Goal: Task Accomplishment & Management: Use online tool/utility

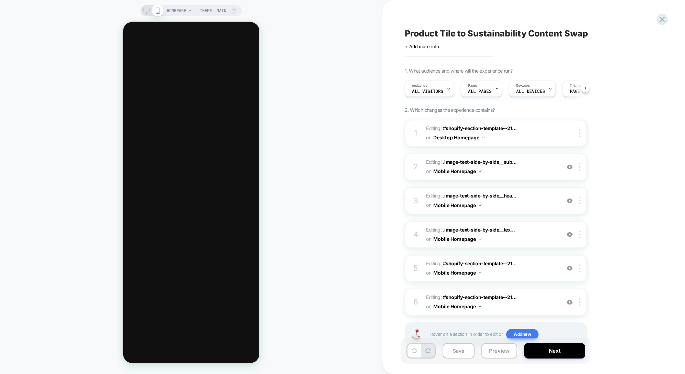
click at [147, 15] on div "HOMEPAGE Theme: MAIN" at bounding box center [191, 10] width 101 height 11
click at [145, 11] on rect at bounding box center [146, 10] width 6 height 4
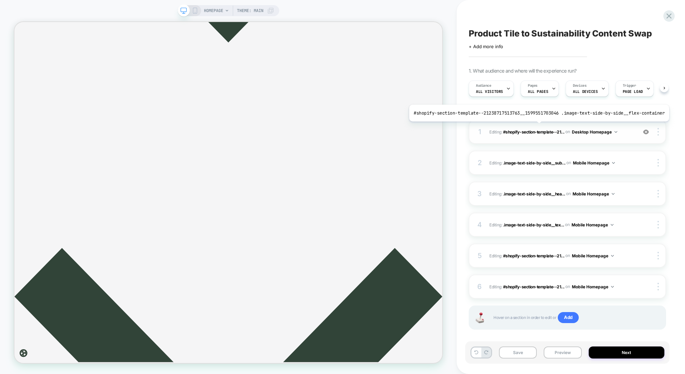
scroll to position [7, 0]
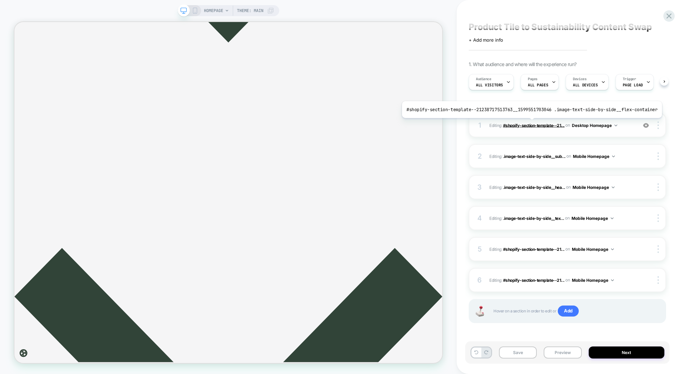
click at [528, 123] on span "#shopify-section-template--21..." at bounding box center [534, 124] width 62 height 5
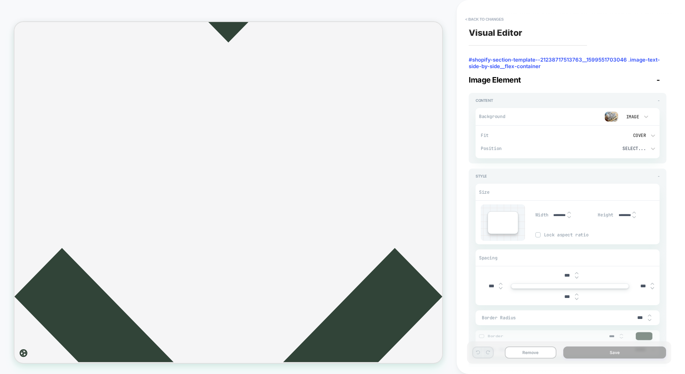
scroll to position [1103, 0]
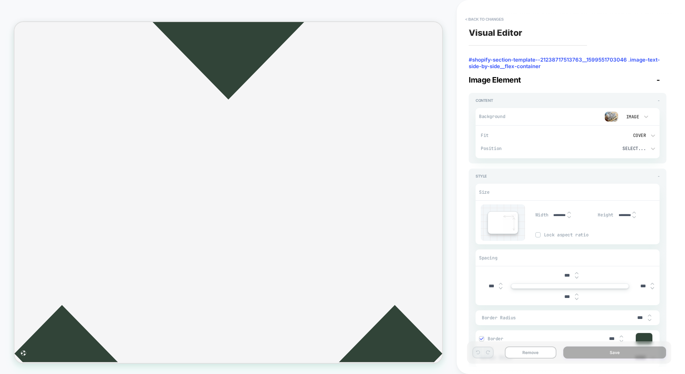
click at [489, 12] on div "**********" at bounding box center [567, 187] width 204 height 360
click at [491, 23] on button "< Back to changes" at bounding box center [484, 19] width 45 height 11
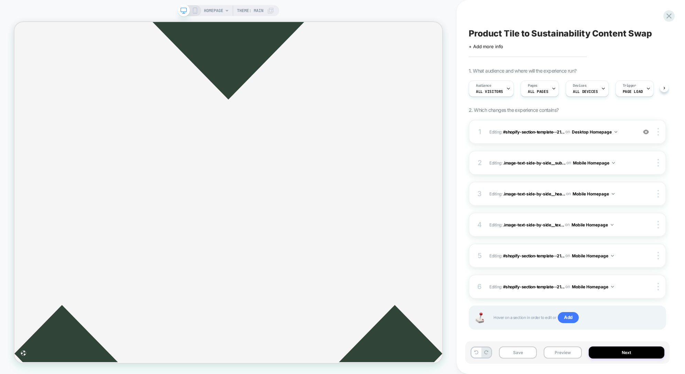
scroll to position [0, 0]
click at [527, 132] on span "#shopify-section-template--21..." at bounding box center [534, 131] width 62 height 5
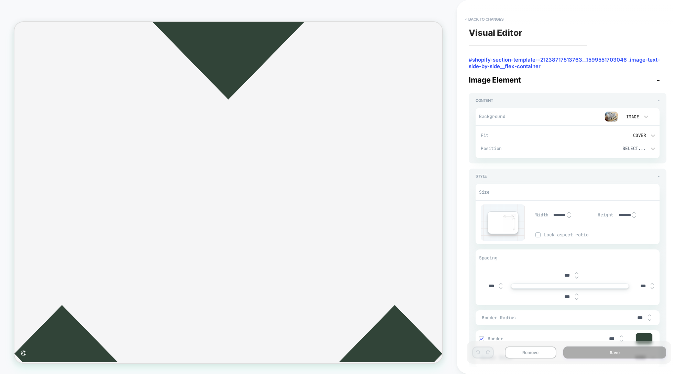
click at [554, 275] on div "***" at bounding box center [570, 275] width 179 height 14
click at [490, 16] on button "< Back to changes" at bounding box center [484, 19] width 45 height 11
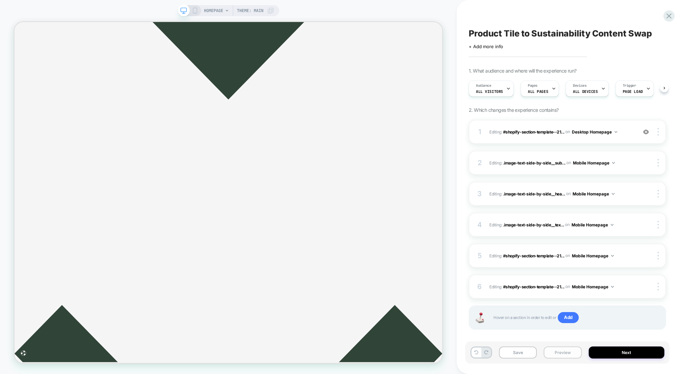
click at [563, 358] on button "Preview" at bounding box center [562, 352] width 38 height 12
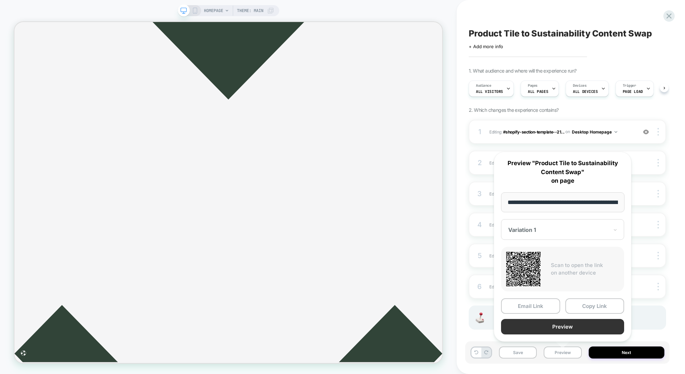
click at [565, 323] on button "Preview" at bounding box center [562, 326] width 123 height 15
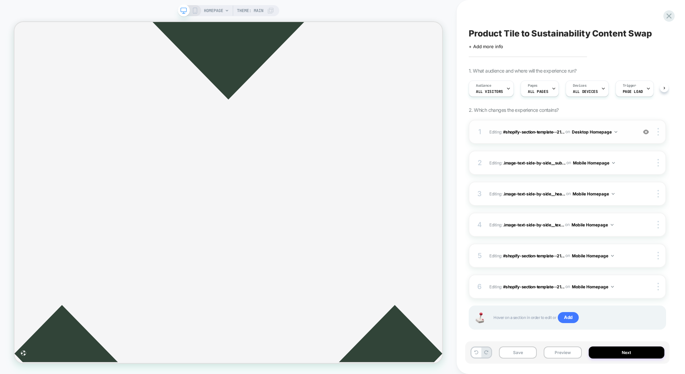
click at [645, 131] on img at bounding box center [646, 132] width 6 height 6
click at [645, 134] on img at bounding box center [646, 132] width 6 height 6
click at [550, 131] on span "#shopify-section-template--21..." at bounding box center [534, 131] width 62 height 5
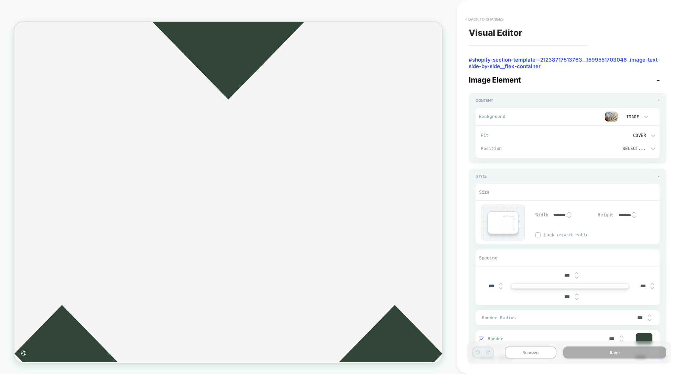
click at [482, 19] on button "< Back to changes" at bounding box center [484, 19] width 45 height 11
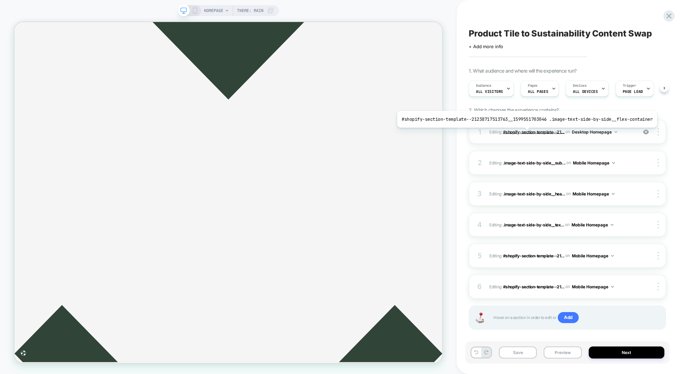
click at [524, 133] on span "#shopify-section-template--21..." at bounding box center [534, 131] width 62 height 5
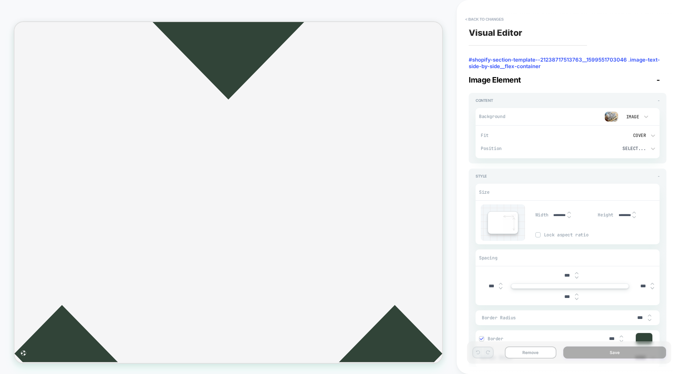
click at [658, 78] on span "-" at bounding box center [657, 79] width 3 height 9
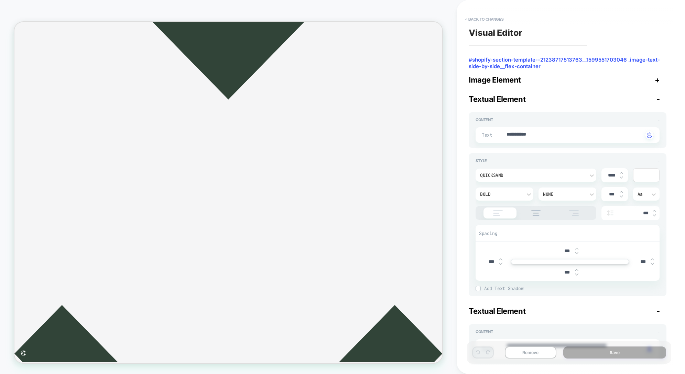
click at [657, 97] on span "-" at bounding box center [657, 99] width 3 height 9
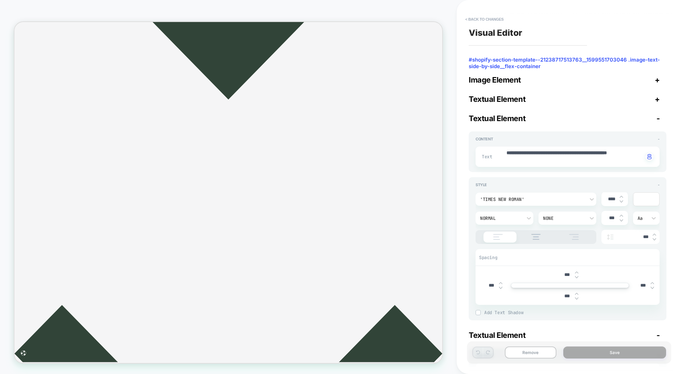
click at [656, 116] on span "-" at bounding box center [657, 118] width 3 height 9
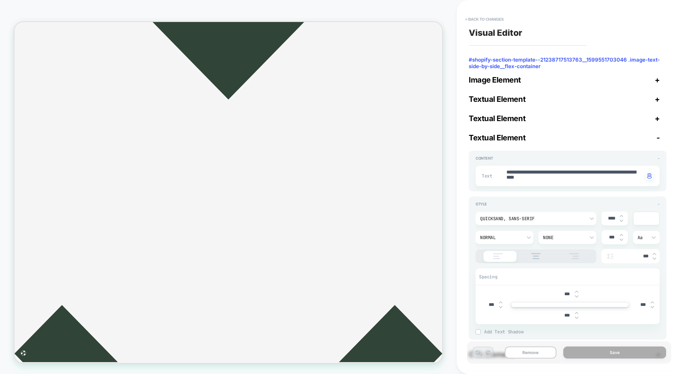
click at [656, 136] on span "-" at bounding box center [657, 137] width 3 height 9
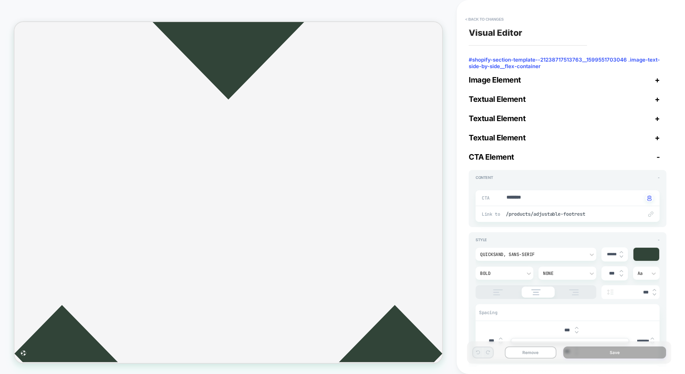
click at [656, 155] on div "CTA Element -" at bounding box center [568, 156] width 198 height 9
type textarea "*"
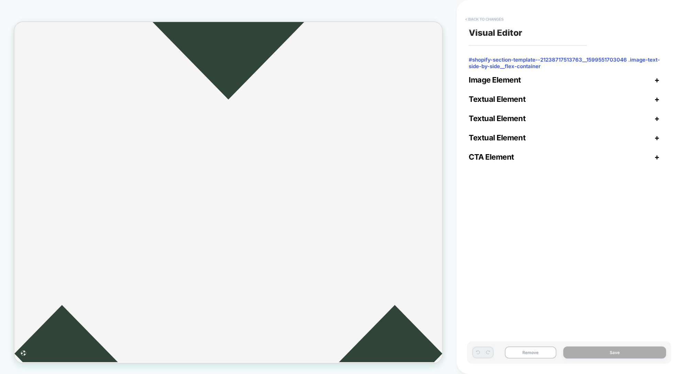
click at [482, 17] on button "< Back to changes" at bounding box center [484, 19] width 45 height 11
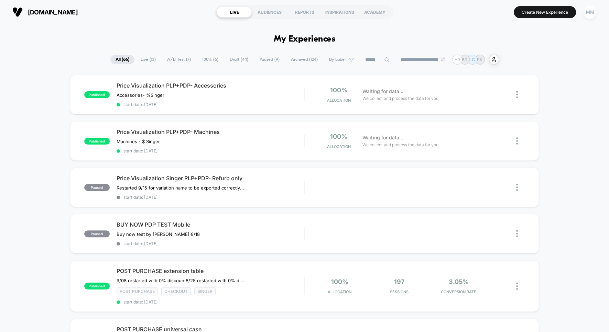
click at [587, 17] on div "MM" at bounding box center [589, 12] width 13 height 13
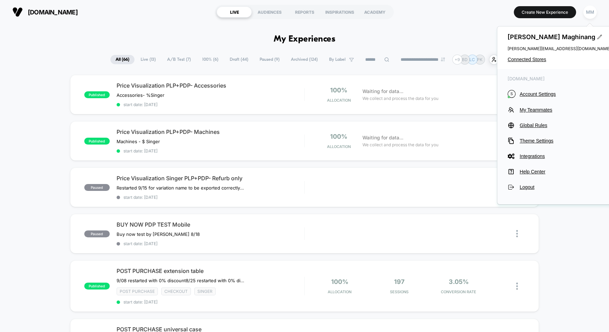
click at [529, 63] on div "Miguel Maghinang miguel@visually.io Connected Stores" at bounding box center [559, 47] width 124 height 43
click at [535, 57] on span "Connected Stores" at bounding box center [558, 60] width 103 height 6
click at [535, 59] on span "Connected Stores" at bounding box center [558, 60] width 103 height 6
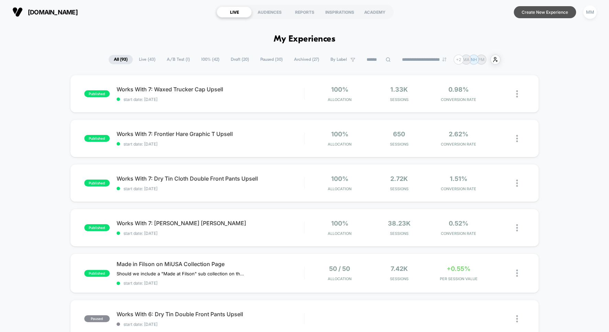
click at [532, 8] on button "Create New Experience" at bounding box center [545, 12] width 62 height 12
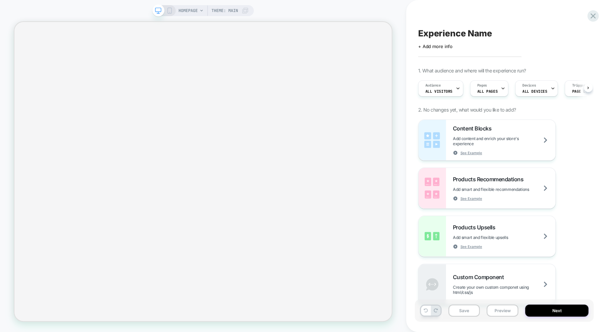
scroll to position [0, 0]
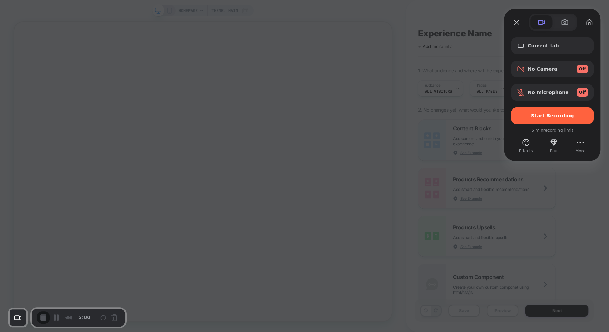
click at [382, 32] on div at bounding box center [304, 166] width 609 height 332
click at [549, 116] on span "Start Recording" at bounding box center [552, 116] width 43 height 6
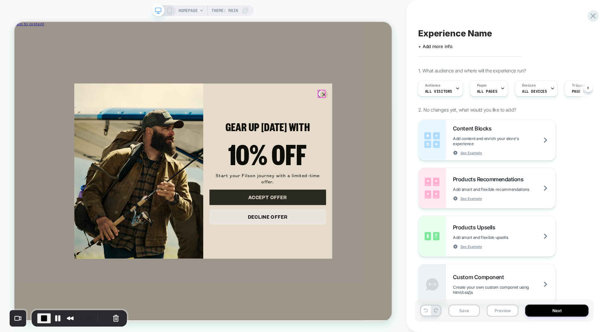
click at [422, 118] on circle "Close dialog" at bounding box center [426, 119] width 10 height 10
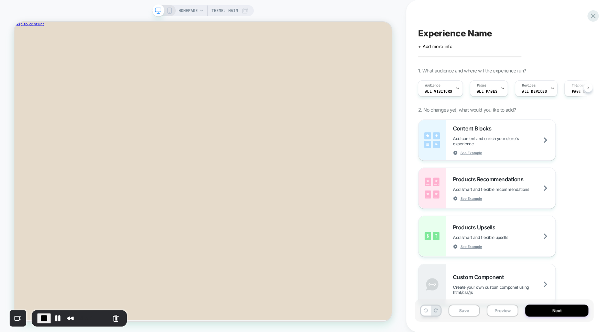
click at [192, 9] on span "HOMEPAGE" at bounding box center [187, 10] width 19 height 11
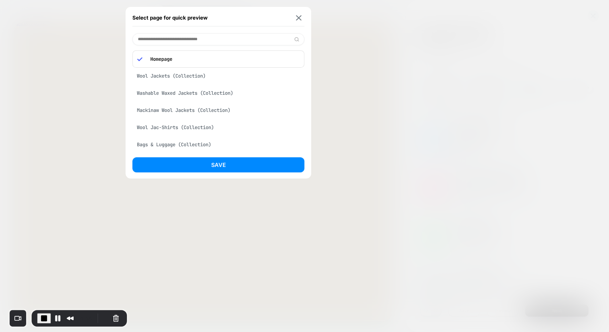
click at [201, 39] on input at bounding box center [218, 39] width 172 height 12
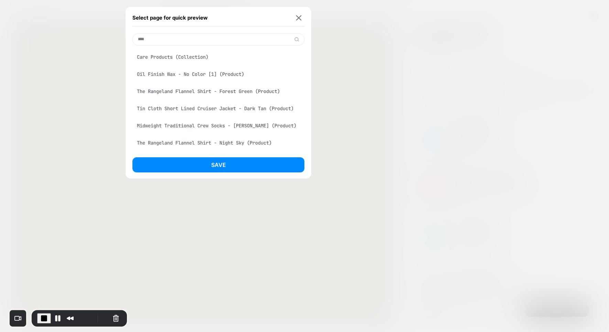
type input "****"
click at [226, 89] on div "The Rangeland Flannel Shirt - Forest Green (Product)" at bounding box center [218, 91] width 172 height 13
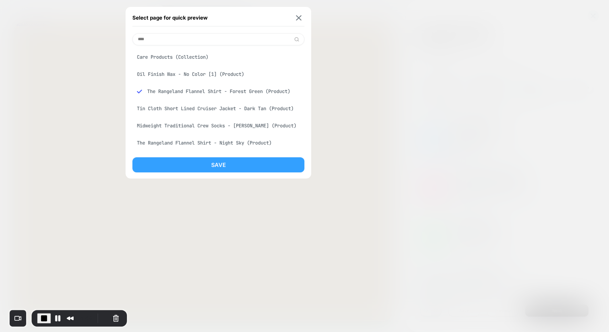
click at [228, 162] on button "Save" at bounding box center [218, 164] width 172 height 15
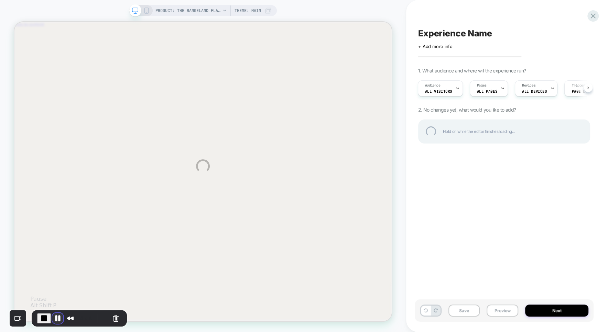
click at [61, 317] on button "Pause Recording" at bounding box center [57, 318] width 11 height 11
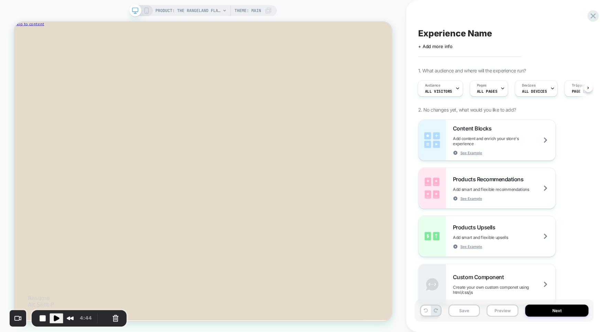
scroll to position [0, 1]
click at [57, 317] on span "Play Recording" at bounding box center [56, 319] width 8 height 8
click at [56, 321] on button "Pause Recording" at bounding box center [57, 318] width 11 height 11
click at [57, 319] on span "Play Recording" at bounding box center [56, 319] width 8 height 8
click at [101, 318] on button "Restart Recording" at bounding box center [105, 319] width 8 height 8
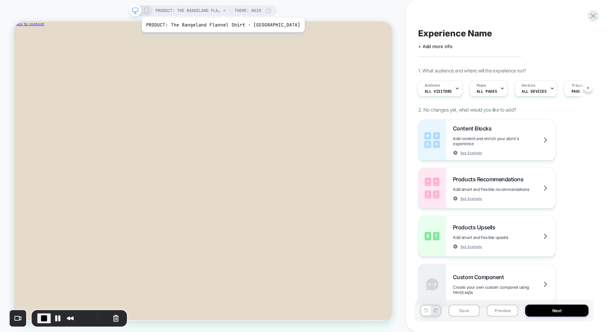
click at [215, 9] on span "PRODUCT: The Rangeland Flannel Shirt - Forest Green" at bounding box center [187, 10] width 65 height 11
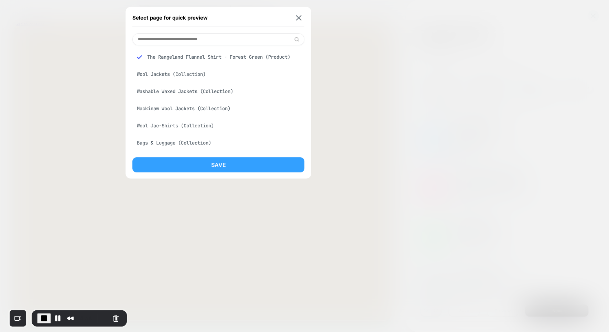
click at [233, 161] on button "Save" at bounding box center [218, 164] width 172 height 15
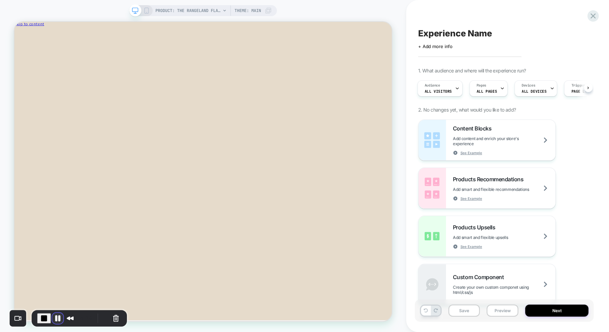
click at [52, 320] on button "Pause Recording" at bounding box center [57, 318] width 11 height 11
click at [60, 317] on button "Play Recording" at bounding box center [57, 319] width 14 height 10
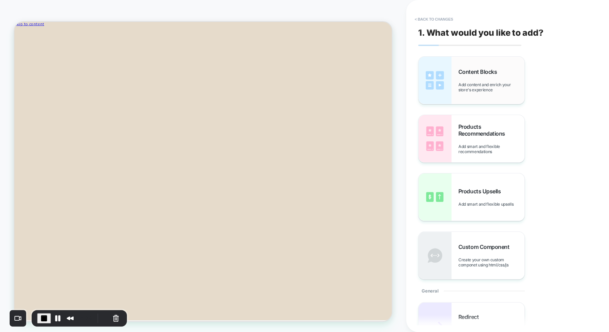
click at [466, 84] on span "Add content and enrich your store's experience" at bounding box center [491, 87] width 66 height 10
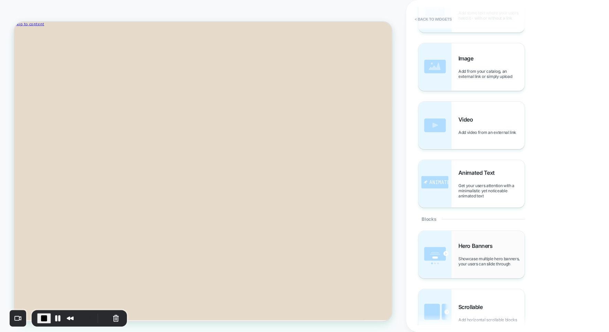
scroll to position [0, 0]
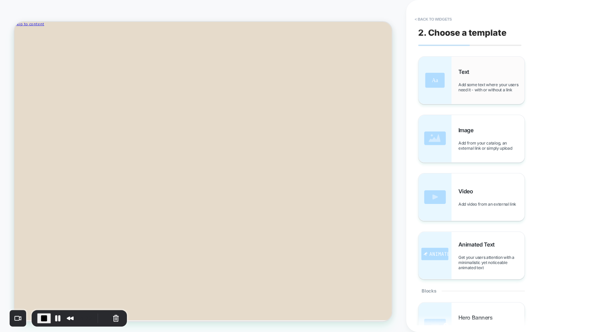
click at [468, 83] on span "Add some text where your users need it - with or without a link" at bounding box center [491, 87] width 66 height 10
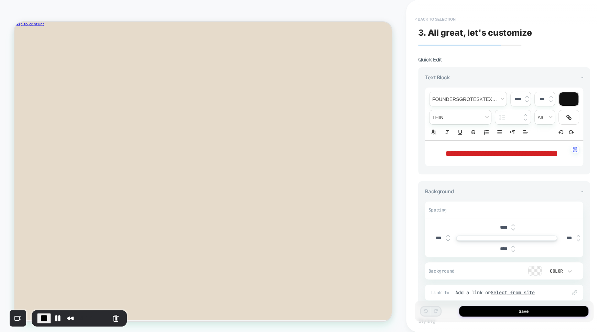
click at [423, 20] on button "< Back to selection" at bounding box center [435, 19] width 48 height 11
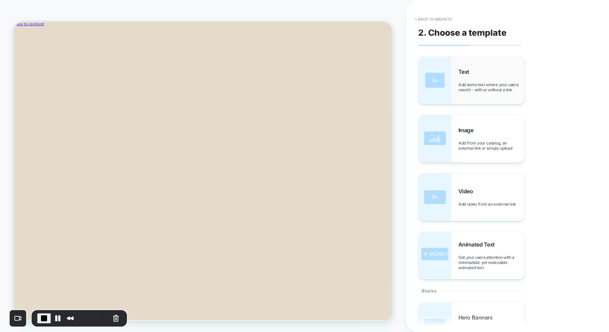
click at [438, 80] on img at bounding box center [434, 80] width 33 height 47
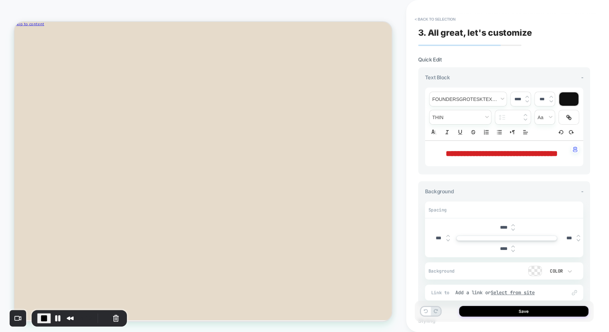
click at [467, 151] on span "**********" at bounding box center [501, 154] width 112 height 8
type input "****"
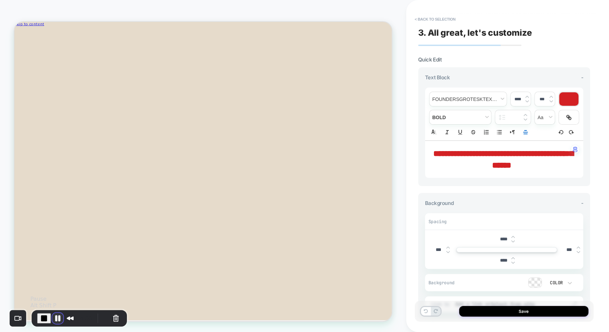
click at [54, 316] on button "Pause Recording" at bounding box center [57, 318] width 11 height 11
click at [40, 313] on button "End Recording" at bounding box center [42, 318] width 11 height 11
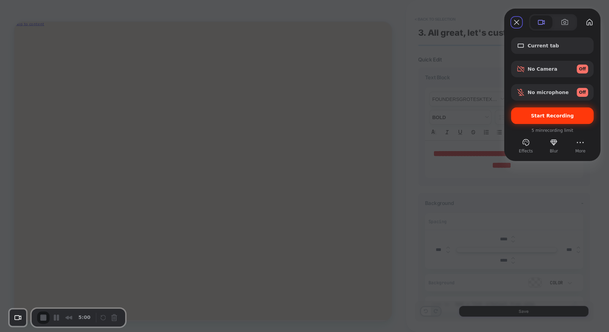
click at [542, 118] on span "Start Recording" at bounding box center [552, 116] width 43 height 6
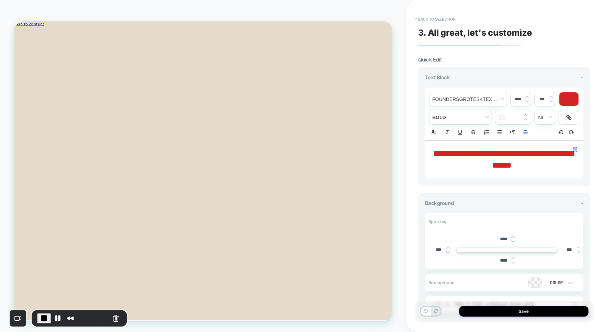
click at [544, 165] on p "**********" at bounding box center [501, 159] width 139 height 23
click at [519, 311] on button "Save" at bounding box center [523, 311] width 129 height 11
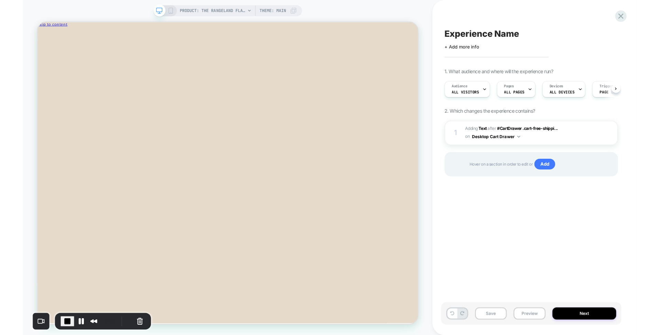
scroll to position [0, 0]
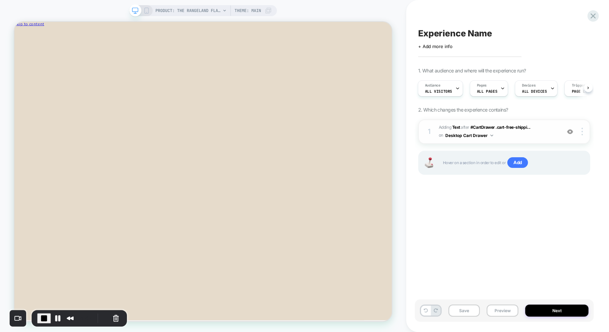
click at [491, 133] on button "Desktop Cart Drawer" at bounding box center [469, 135] width 48 height 9
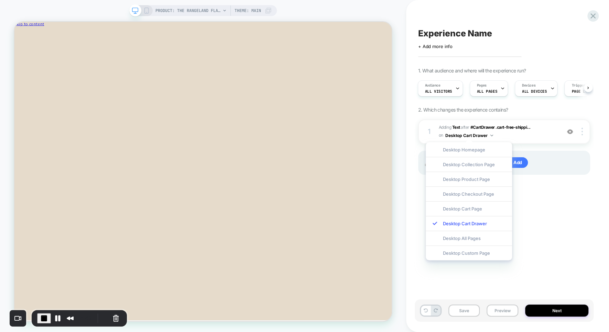
click at [532, 196] on div "Experience Name Click to edit experience details + Add more info 1. What audien…" at bounding box center [504, 166] width 179 height 319
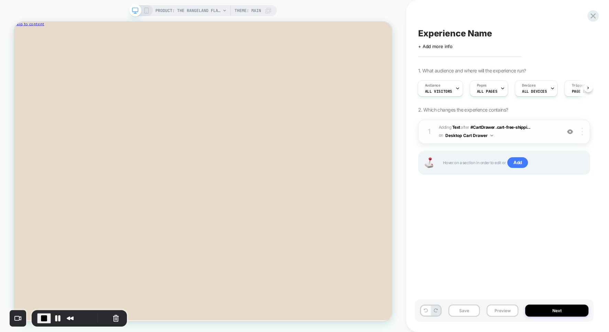
click at [583, 132] on div at bounding box center [582, 132] width 13 height 8
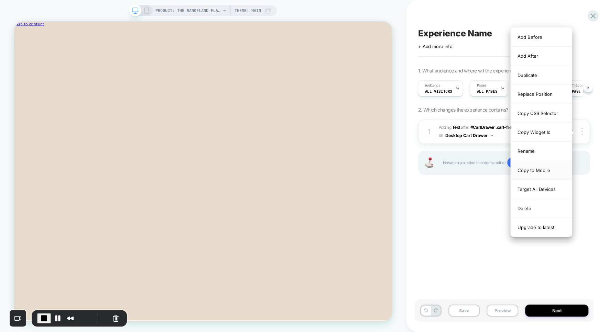
click at [532, 169] on div "Copy to Mobile" at bounding box center [540, 170] width 61 height 19
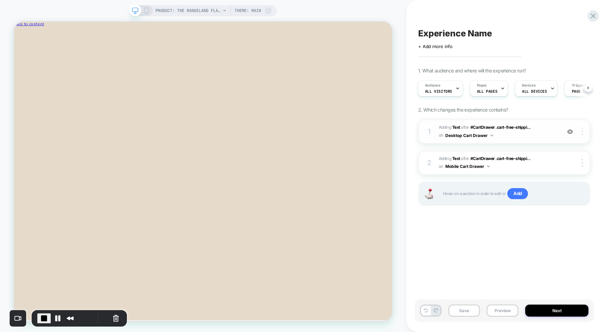
click at [582, 132] on div at bounding box center [582, 132] width 13 height 8
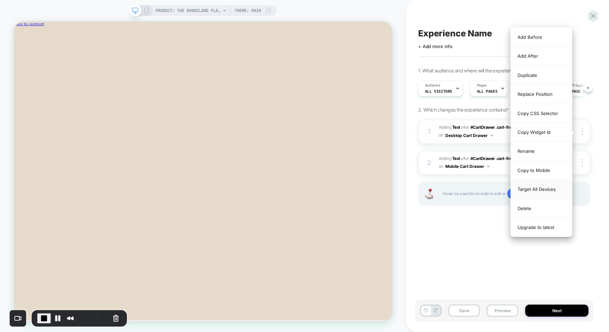
click at [534, 186] on div "Target All Devices" at bounding box center [540, 189] width 61 height 19
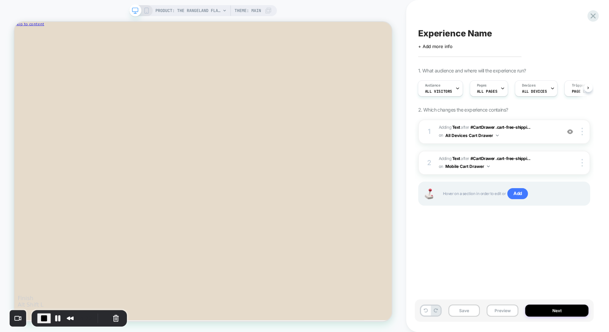
click at [47, 317] on button "End Recording" at bounding box center [44, 319] width 14 height 10
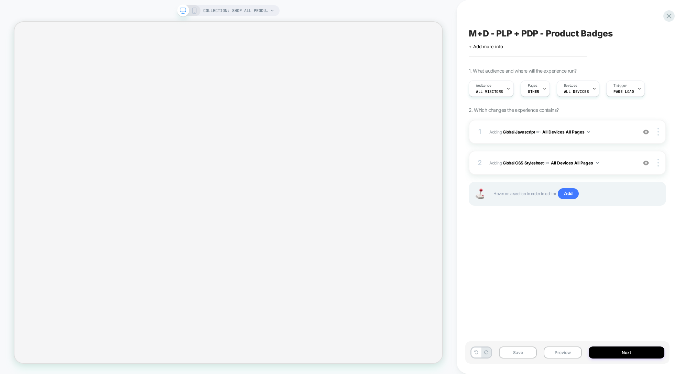
select select "******"
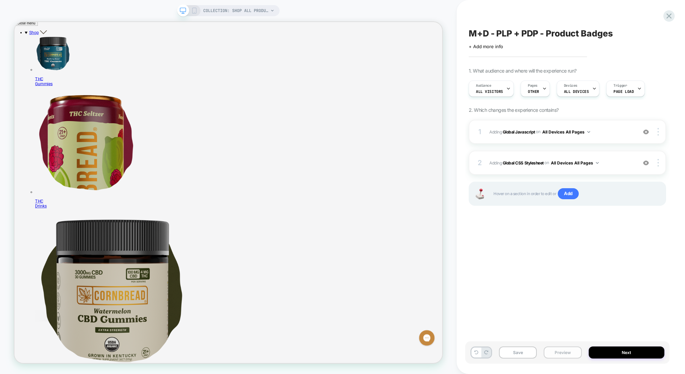
click at [561, 351] on button "Preview" at bounding box center [562, 352] width 38 height 12
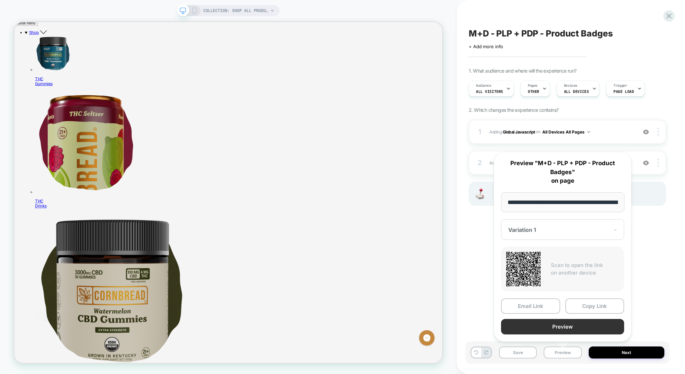
click at [560, 325] on button "Preview" at bounding box center [562, 326] width 123 height 15
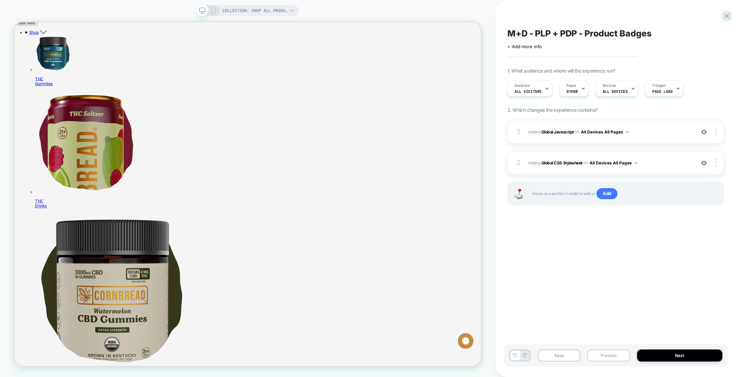
click at [611, 352] on button "Preview" at bounding box center [608, 355] width 43 height 12
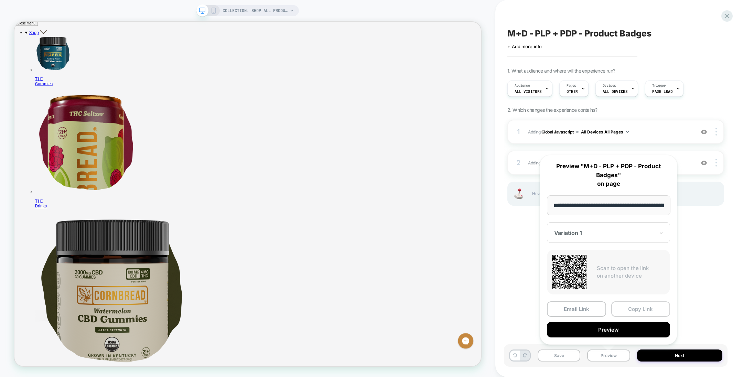
click at [628, 310] on button "Copy Link" at bounding box center [640, 308] width 59 height 15
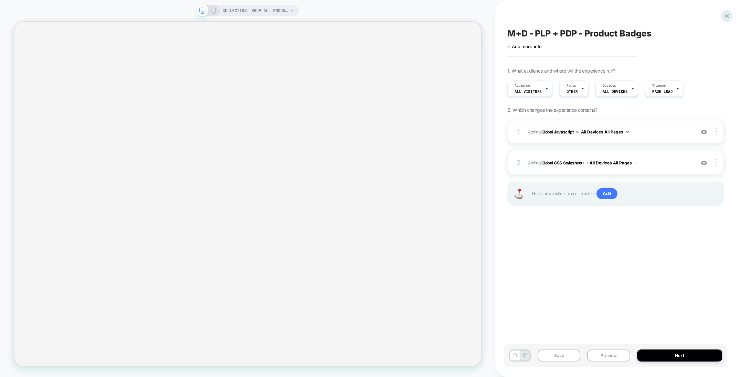
select select "******"
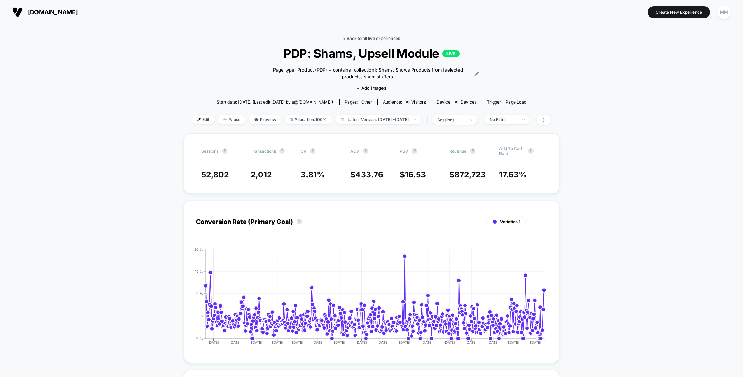
click at [360, 40] on link "< Back to all live experiences" at bounding box center [371, 38] width 57 height 5
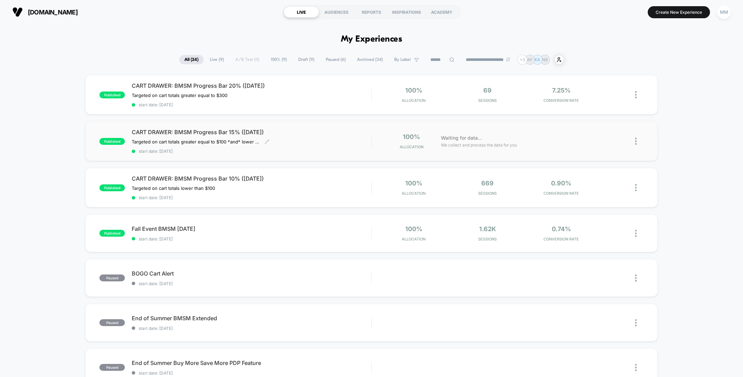
drag, startPoint x: 343, startPoint y: 131, endPoint x: 317, endPoint y: 138, distance: 27.8
click at [317, 138] on div "CART DRAWER: BMSM Progress Bar 15% ([DATE]) Targeted on cart totals greater equ…" at bounding box center [251, 141] width 239 height 25
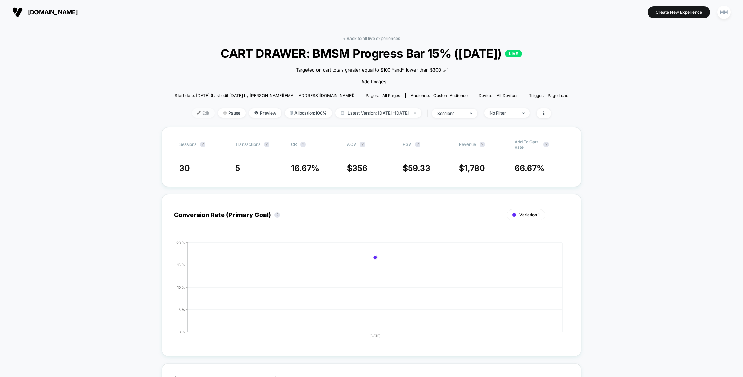
click at [192, 110] on span "Edit" at bounding box center [203, 112] width 23 height 9
click at [194, 113] on span "Edit" at bounding box center [203, 112] width 23 height 9
click at [365, 40] on link "< Back to all live experiences" at bounding box center [371, 38] width 57 height 5
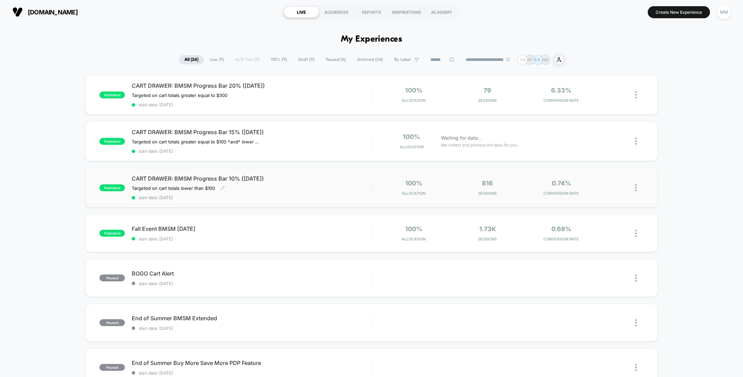
click at [316, 183] on div "CART DRAWER: BMSM Progress Bar 10% ([DATE]) Targeted on cart totals lower than …" at bounding box center [251, 187] width 239 height 25
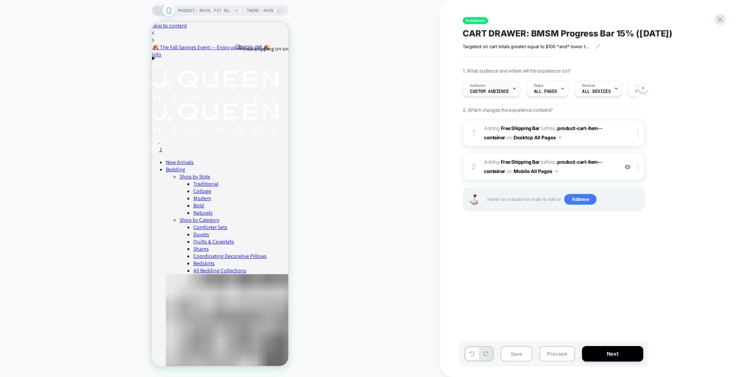
drag, startPoint x: 517, startPoint y: 160, endPoint x: 501, endPoint y: 91, distance: 71.0
click at [501, 91] on span "Custom Audience" at bounding box center [489, 91] width 39 height 5
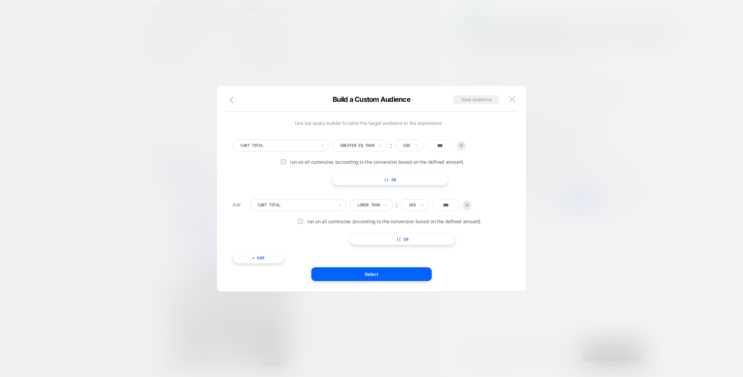
click at [551, 161] on div at bounding box center [371, 188] width 743 height 377
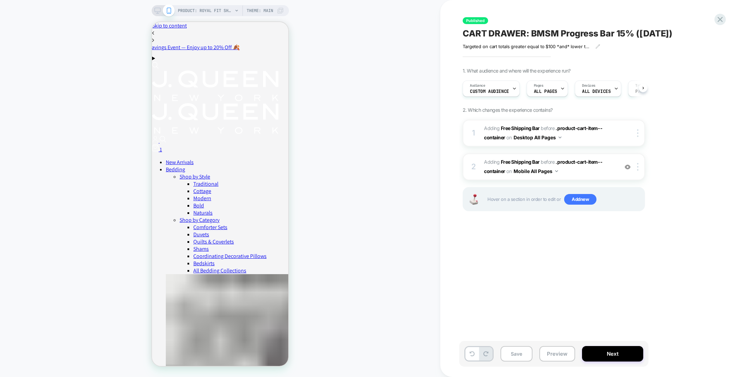
click at [593, 46] on div "Targeted on cart totals greater equal to $100 *and* lower than $300" at bounding box center [531, 47] width 138 height 6
click at [496, 89] on span "Custom Audience" at bounding box center [489, 91] width 39 height 5
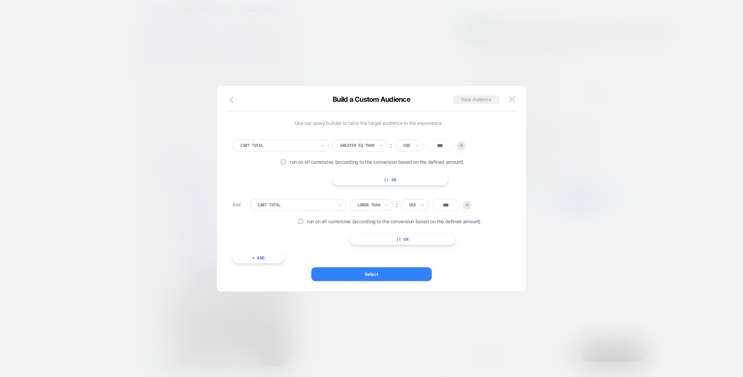
click at [418, 270] on button "Select" at bounding box center [371, 274] width 120 height 14
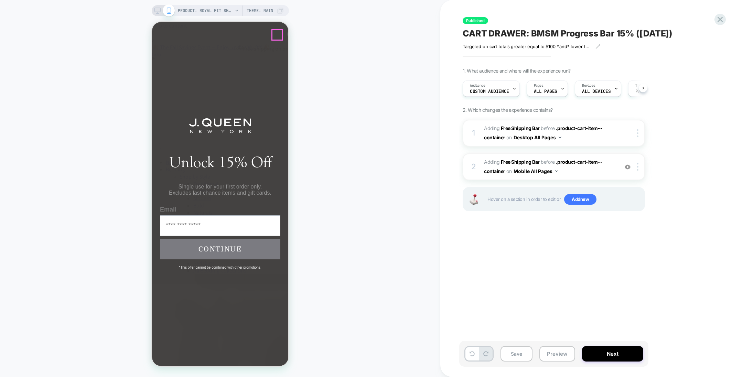
click at [290, 37] on circle "Close dialog" at bounding box center [295, 35] width 10 height 10
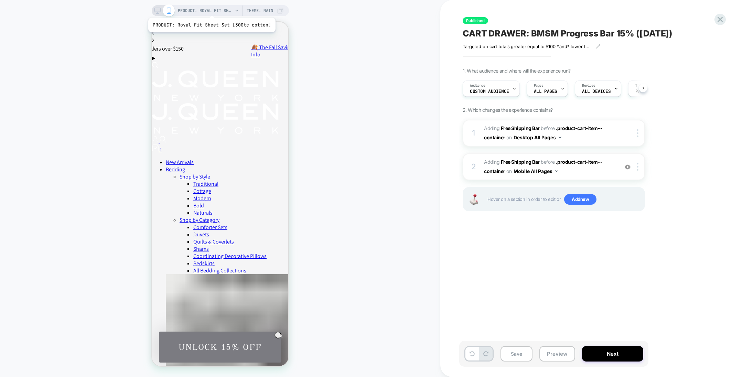
click at [210, 9] on span "PRODUCT: Royal Fit Sheet Set [300tc cotton]" at bounding box center [205, 10] width 55 height 11
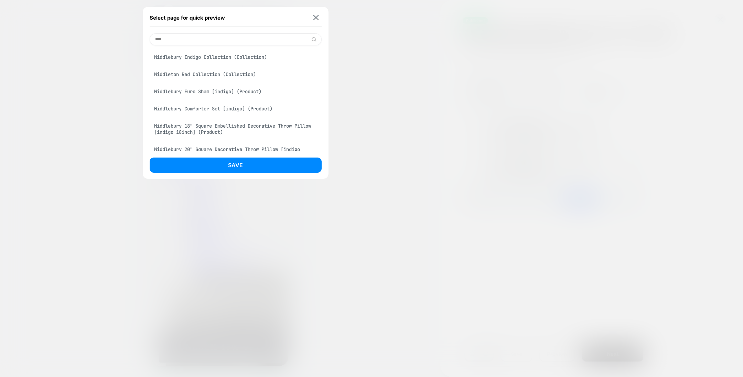
type input "****"
click at [260, 109] on div "Middlebury Comforter Set [indigo] (Product)" at bounding box center [236, 108] width 172 height 13
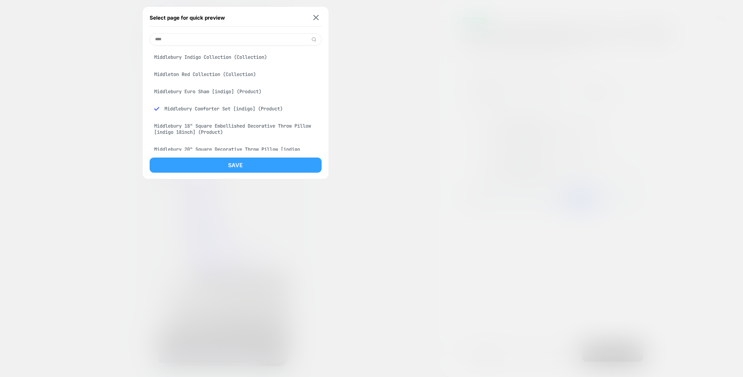
click at [253, 171] on button "Save" at bounding box center [236, 164] width 172 height 15
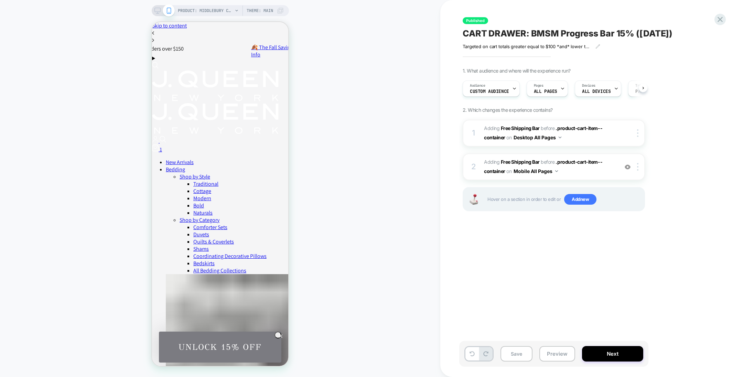
scroll to position [0, 0]
click at [314, 92] on div "PRODUCT: Middlebury Comforter Set [indigo] PRODUCT: Middlebury Comforter Set [i…" at bounding box center [220, 188] width 440 height 363
click at [377, 111] on div "PRODUCT: Middlebury Comforter Set [indigo] PRODUCT: Middlebury Comforter Set [i…" at bounding box center [220, 188] width 440 height 363
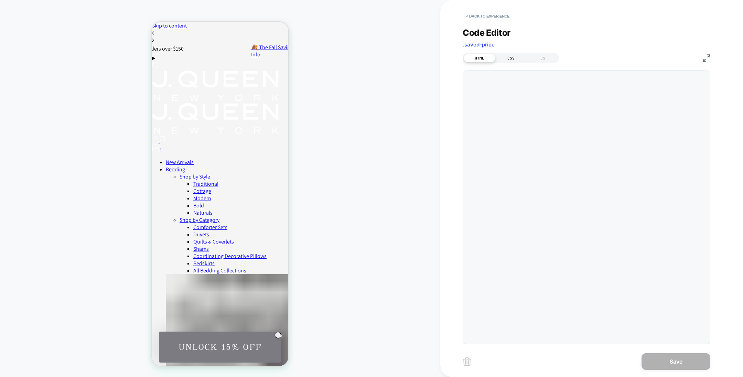
click at [512, 58] on div "CSS" at bounding box center [511, 58] width 32 height 8
click at [545, 56] on div "JS" at bounding box center [543, 58] width 32 height 8
click at [477, 57] on div "HTML" at bounding box center [479, 58] width 32 height 8
click at [479, 13] on button "< Back to experience" at bounding box center [487, 16] width 50 height 11
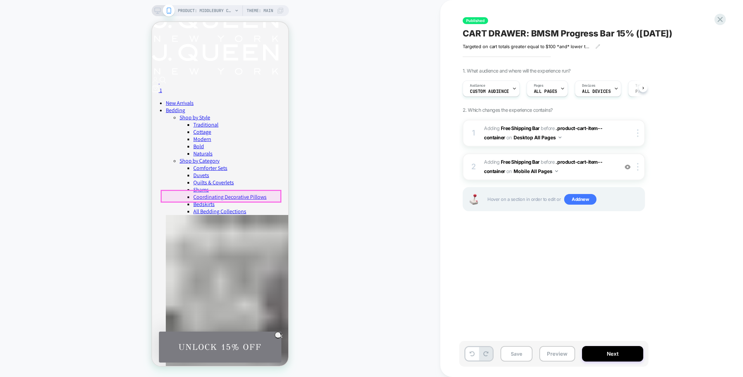
scroll to position [38, 0]
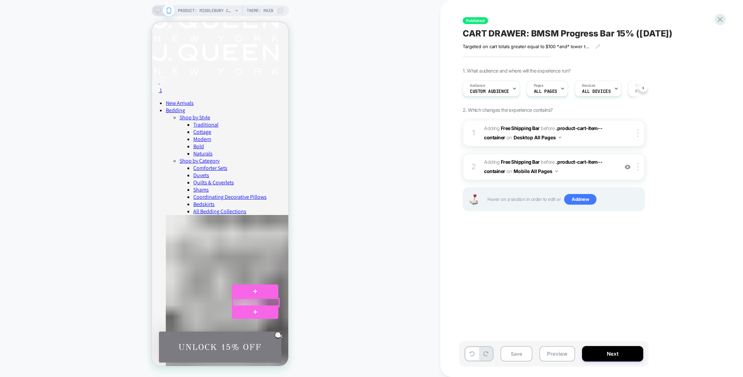
click at [260, 299] on div at bounding box center [255, 302] width 46 height 8
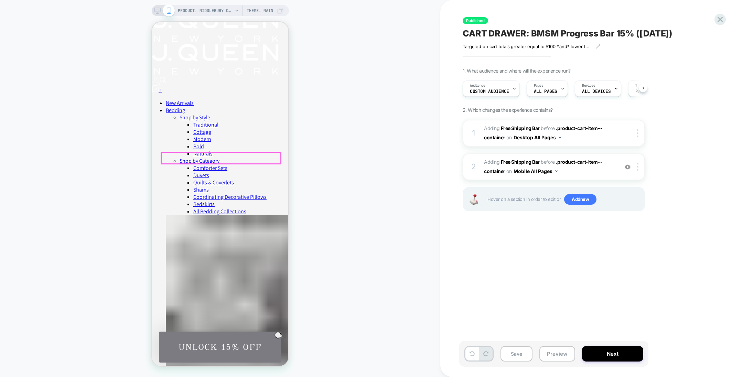
scroll to position [0, 0]
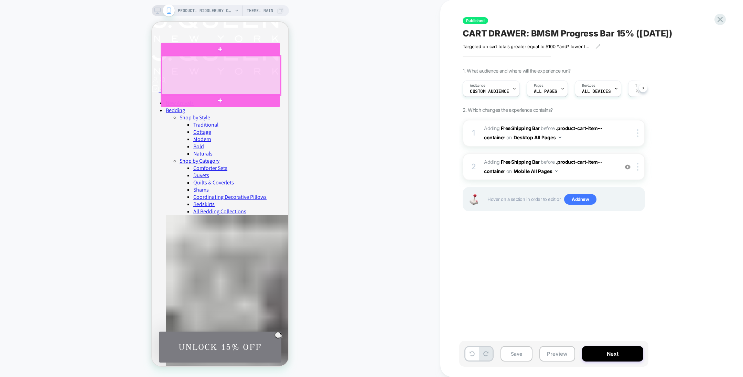
click at [268, 74] on div at bounding box center [220, 75] width 119 height 39
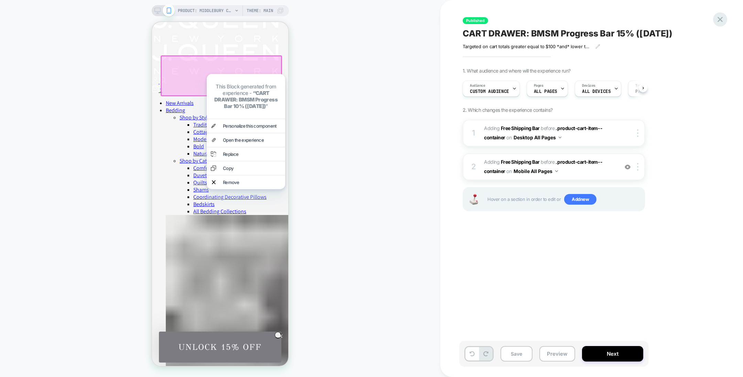
click at [720, 14] on div at bounding box center [720, 19] width 14 height 14
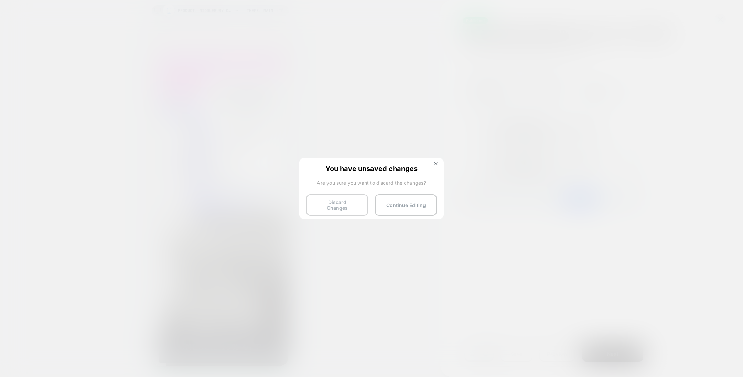
click at [355, 201] on button "Discard Changes" at bounding box center [337, 204] width 62 height 21
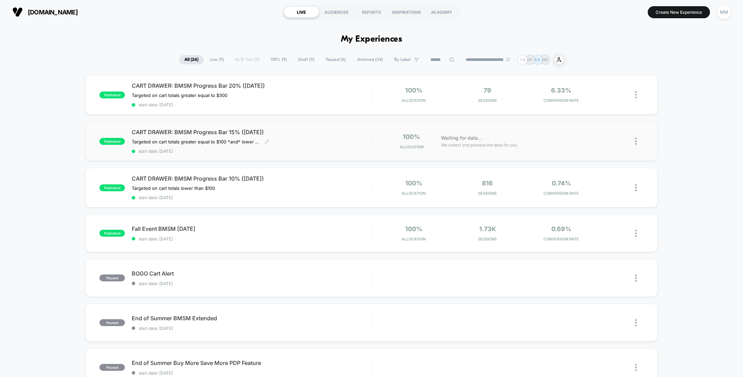
click at [287, 134] on div "CART DRAWER: BMSM Progress Bar 15% (SEP 2025) Targeted on cart totals greater e…" at bounding box center [251, 141] width 239 height 25
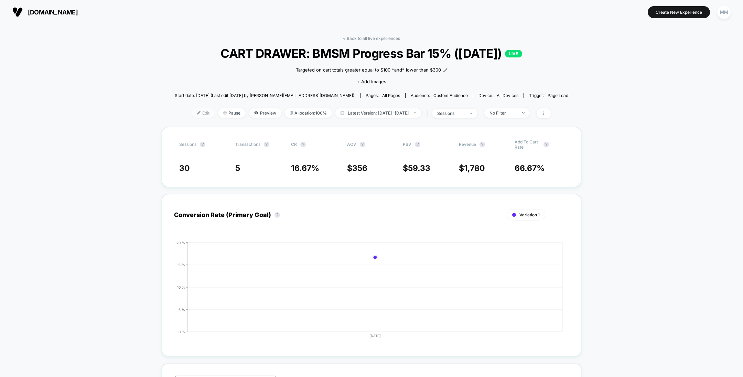
click at [192, 114] on span "Edit" at bounding box center [203, 112] width 23 height 9
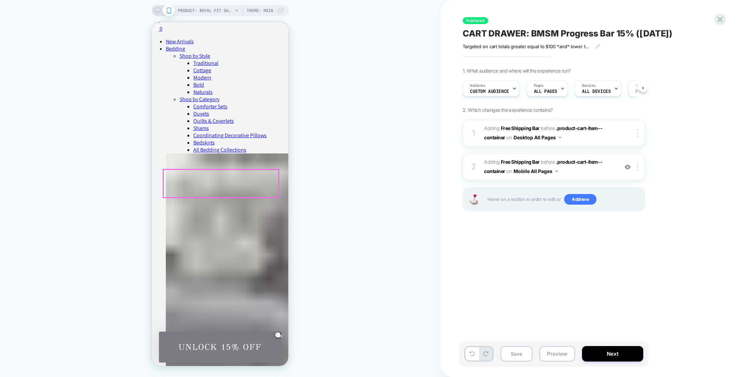
scroll to position [122, 0]
click at [211, 11] on span "PRODUCT: Royal Fit Sheet Set [300tc cotton]" at bounding box center [205, 10] width 55 height 11
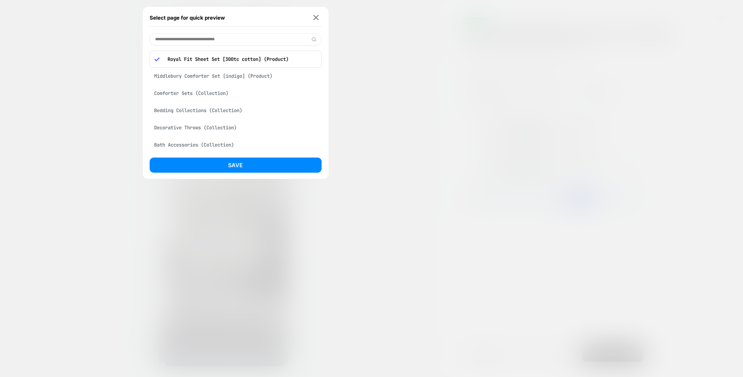
click at [247, 79] on div "Middlebury Comforter Set [indigo] (Product)" at bounding box center [236, 75] width 172 height 13
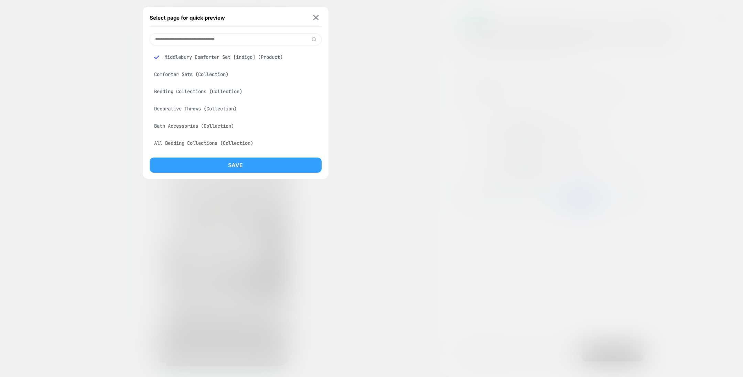
click at [241, 162] on button "Save" at bounding box center [236, 164] width 172 height 15
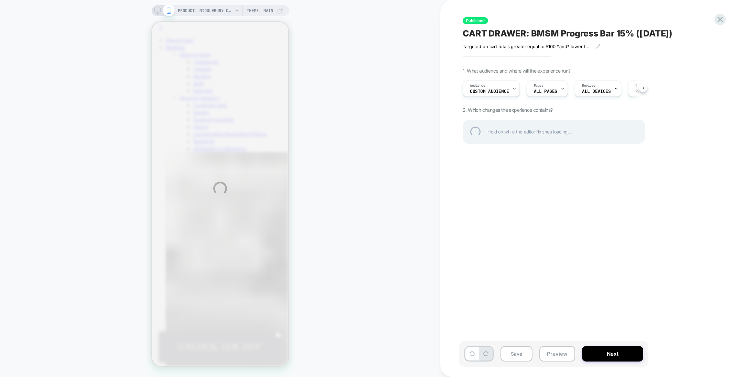
click at [241, 162] on div "PRODUCT: Middlebury Comforter Set [indigo] PRODUCT: Middlebury Comforter Set [i…" at bounding box center [371, 188] width 743 height 377
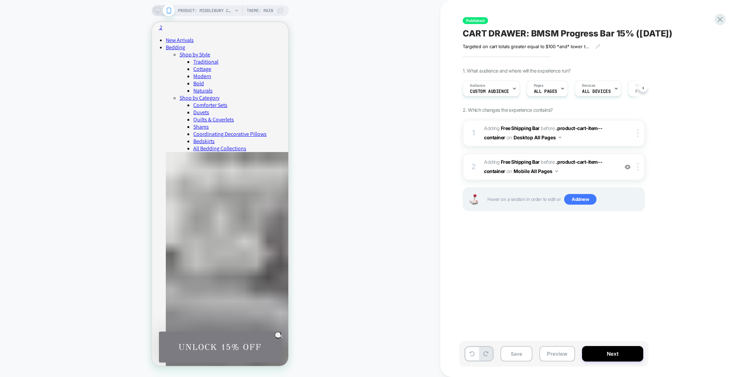
scroll to position [0, 0]
click at [488, 85] on div "Audience Custom Audience" at bounding box center [488, 88] width 53 height 15
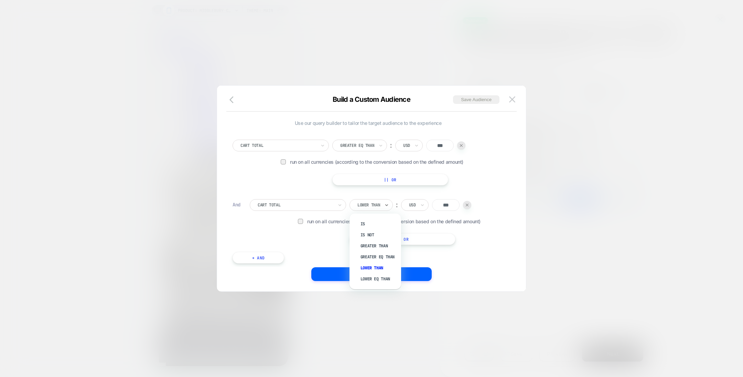
click at [370, 206] on div at bounding box center [368, 205] width 23 height 6
click at [316, 234] on div "Cart Total Lower Than ︰ USD *** Run on all currencies (according to the convers…" at bounding box center [377, 222] width 254 height 46
click at [347, 269] on button "Select" at bounding box center [371, 274] width 120 height 14
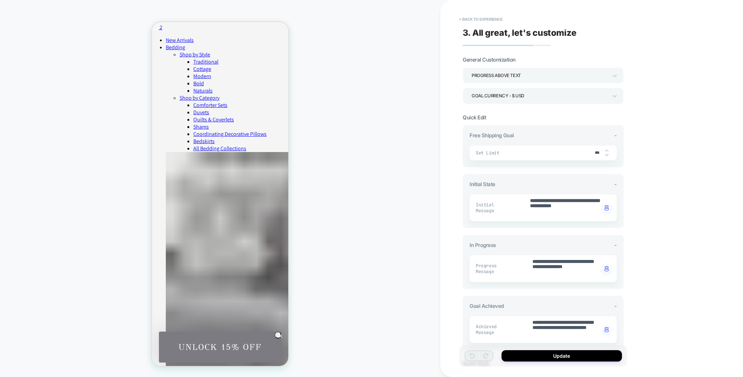
click at [596, 150] on input "***" at bounding box center [596, 152] width 15 height 5
click at [349, 235] on div "PRODUCT: Middlebury Comforter Set [indigo] PRODUCT: Middlebury Comforter Set [i…" at bounding box center [220, 188] width 440 height 363
click at [591, 151] on input "***" at bounding box center [596, 152] width 15 height 5
type textarea "*"
type input "*"
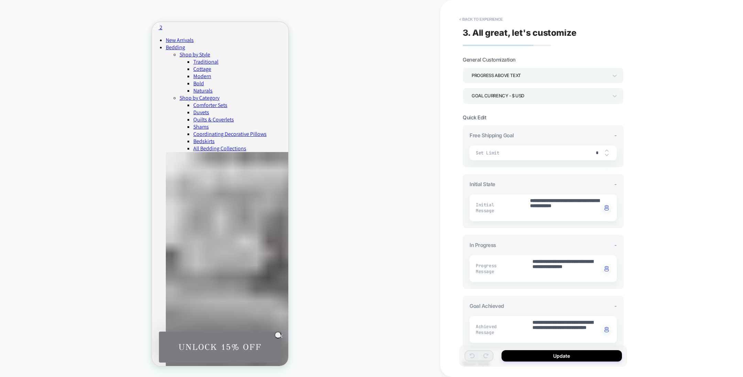
type textarea "*"
type input "**"
type textarea "*"
type input "***"
type textarea "*"
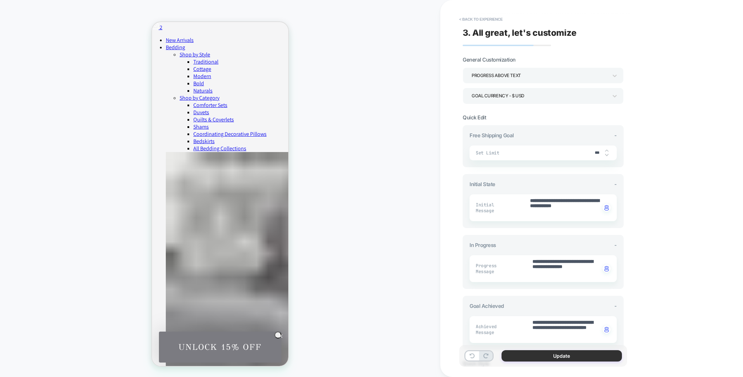
type input "***"
click at [560, 355] on button "Update" at bounding box center [561, 355] width 120 height 11
type textarea "*"
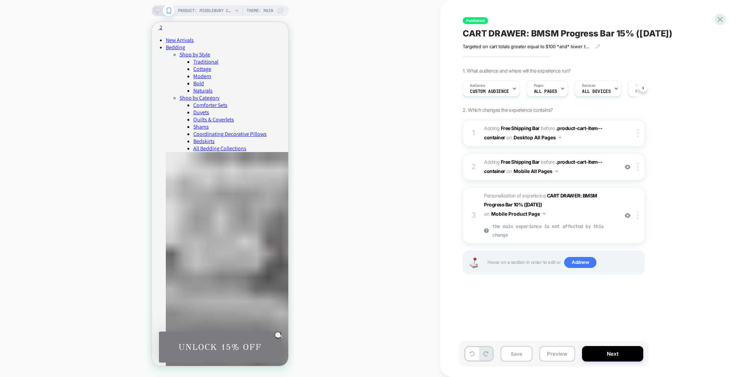
scroll to position [0, 0]
click at [638, 215] on div at bounding box center [638, 215] width 11 height 8
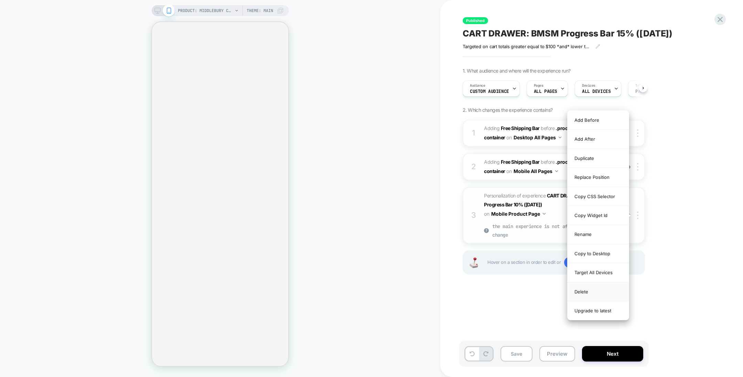
click at [591, 289] on div "Delete" at bounding box center [597, 291] width 61 height 19
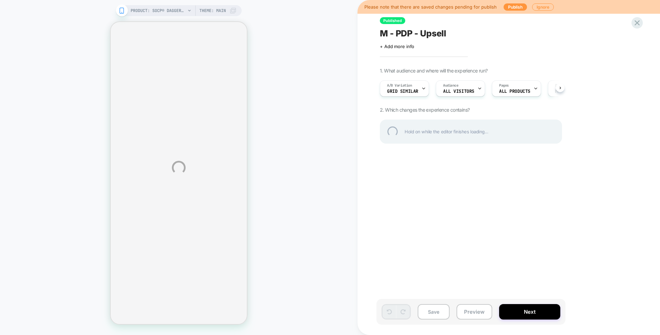
click at [417, 91] on div "PRODUCT: SOCP® Dagger | Black Sheath [176bk] PRODUCT: SOCP® Dagger | Black Shea…" at bounding box center [330, 167] width 660 height 335
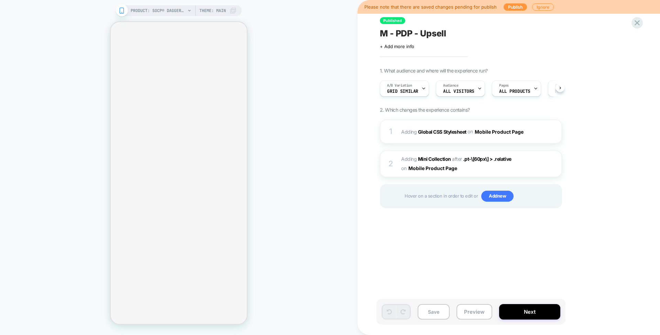
scroll to position [0, 0]
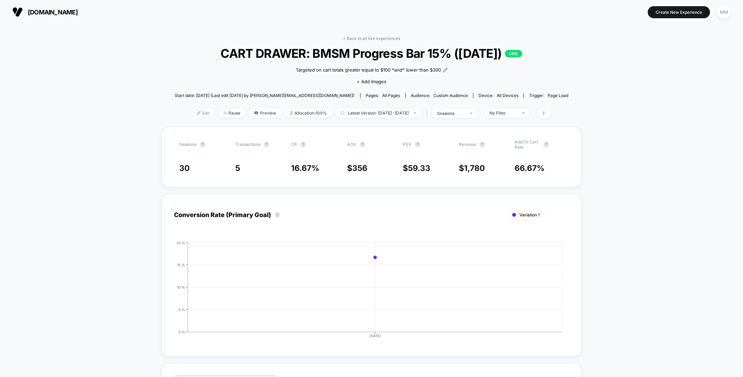
click at [192, 111] on span "Edit" at bounding box center [203, 112] width 23 height 9
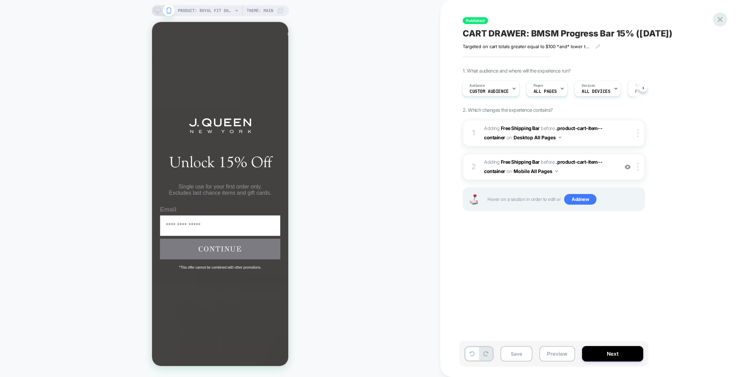
click at [716, 18] on icon at bounding box center [719, 19] width 9 height 9
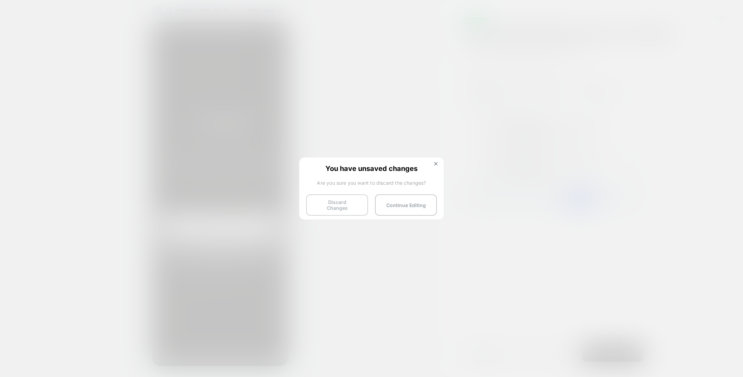
click at [340, 200] on button "Discard Changes" at bounding box center [337, 204] width 62 height 21
click at [330, 202] on button "Discard Changes" at bounding box center [337, 204] width 62 height 21
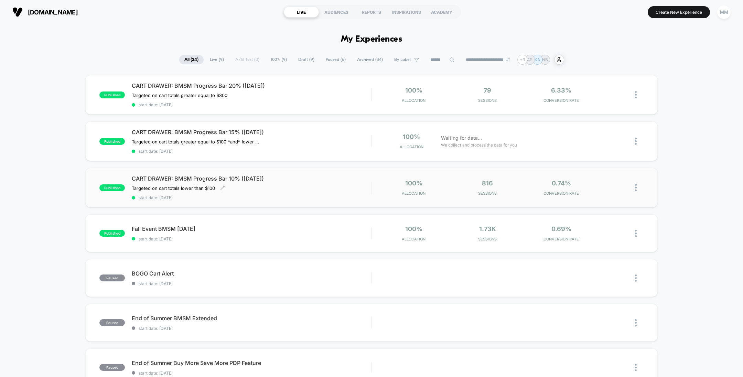
click at [334, 183] on div "CART DRAWER: BMSM Progress Bar 10% ([DATE]) Targeted on cart totals lower than …" at bounding box center [251, 187] width 239 height 25
click at [159, 187] on span "Targeted on cart totals lower than $100" at bounding box center [173, 188] width 83 height 6
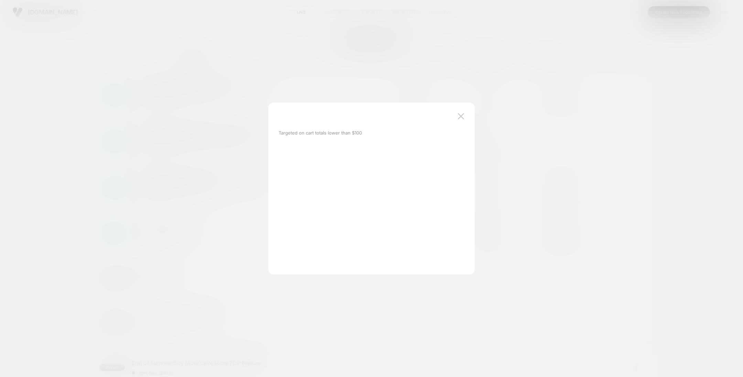
click at [206, 181] on div at bounding box center [371, 188] width 743 height 377
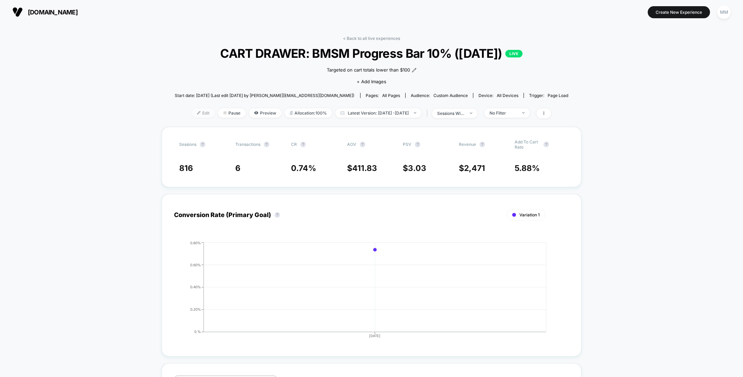
click at [192, 114] on span "Edit" at bounding box center [203, 112] width 23 height 9
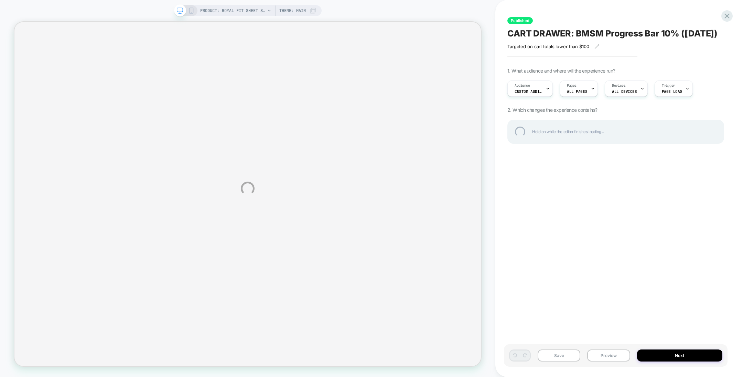
click at [524, 100] on div "PRODUCT: Royal Fit Sheet Set [300tc cotton] PRODUCT: Royal Fit Sheet Set [300tc…" at bounding box center [371, 188] width 743 height 377
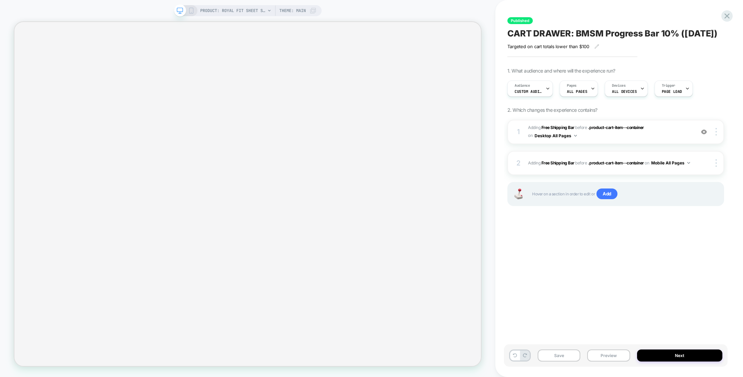
click at [524, 94] on span "Custom Audience" at bounding box center [528, 91] width 28 height 5
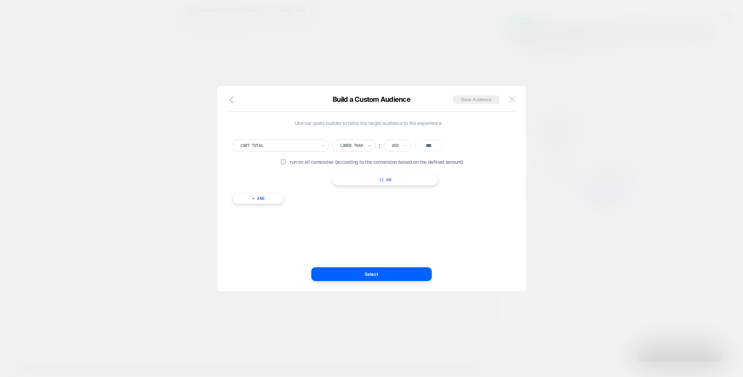
click at [512, 96] on img at bounding box center [512, 99] width 6 height 6
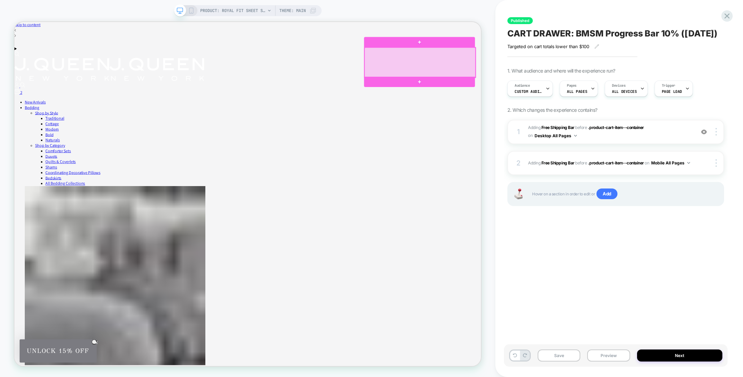
click at [577, 80] on div at bounding box center [555, 76] width 148 height 40
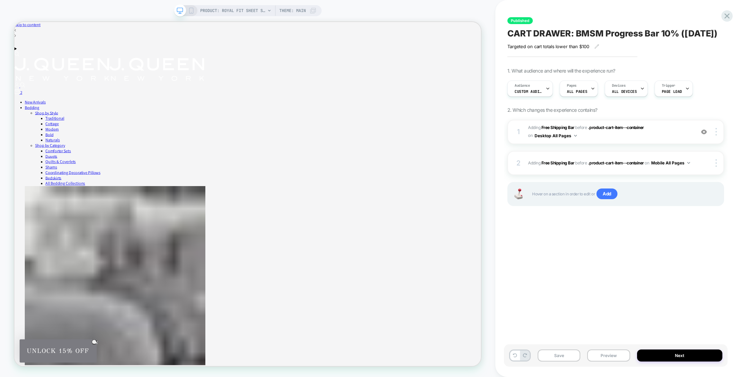
click at [192, 12] on icon at bounding box center [191, 11] width 6 height 6
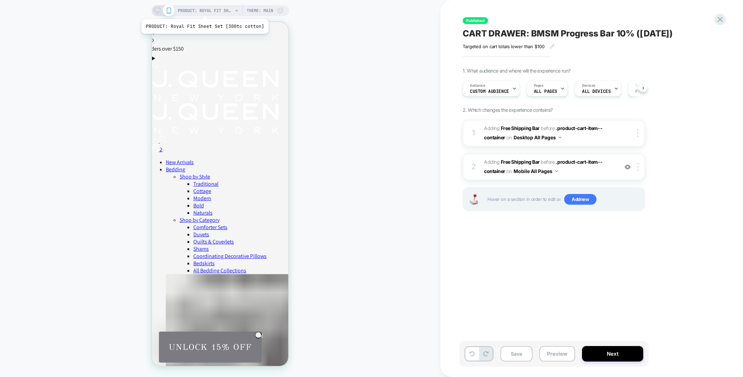
click at [203, 10] on span "PRODUCT: Royal Fit Sheet Set [300tc cotton]" at bounding box center [205, 10] width 55 height 11
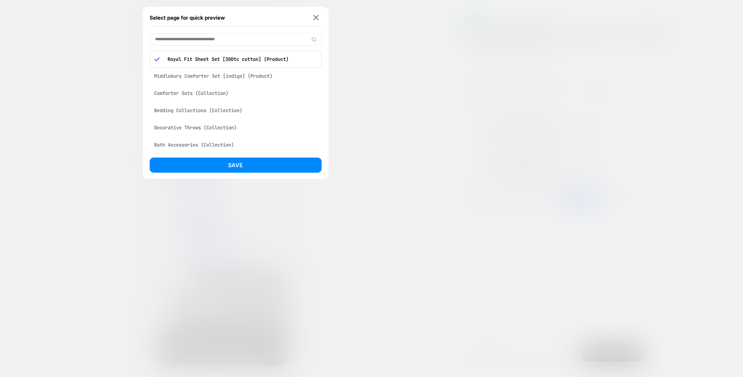
click at [241, 76] on div "Middlebury Comforter Set [indigo] (Product)" at bounding box center [236, 75] width 172 height 13
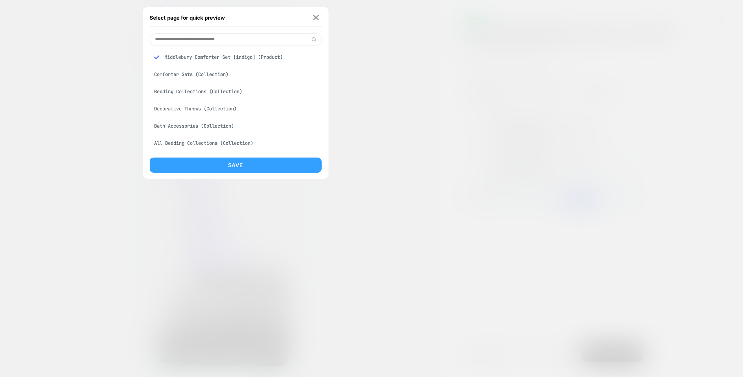
click at [252, 164] on button "Save" at bounding box center [236, 164] width 172 height 15
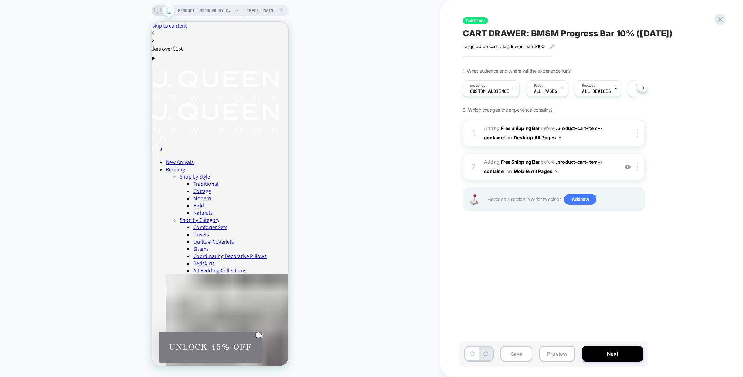
scroll to position [0, 0]
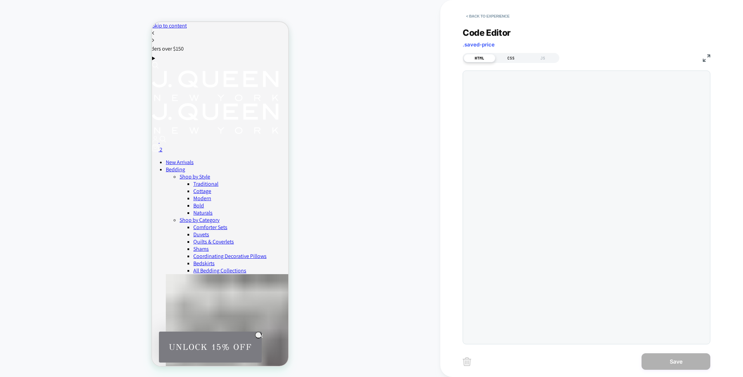
click at [506, 54] on div "CSS" at bounding box center [511, 58] width 32 height 8
click at [541, 56] on div "JS" at bounding box center [543, 58] width 32 height 8
click at [477, 56] on div "HTML" at bounding box center [479, 58] width 32 height 8
click at [483, 16] on button "< Back to experience" at bounding box center [487, 16] width 50 height 11
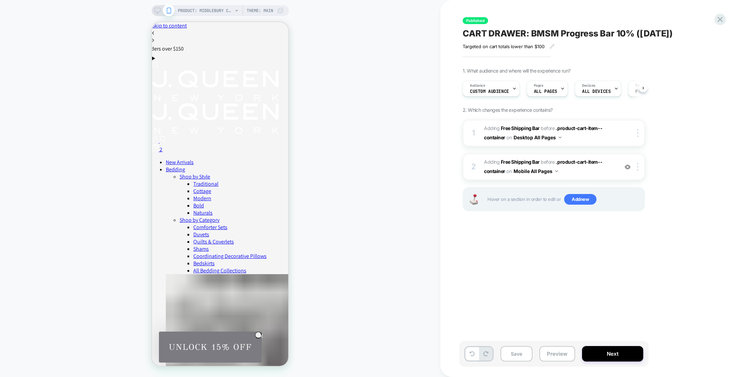
scroll to position [0, 0]
click at [510, 90] on div "Audience Custom Audience" at bounding box center [489, 88] width 53 height 15
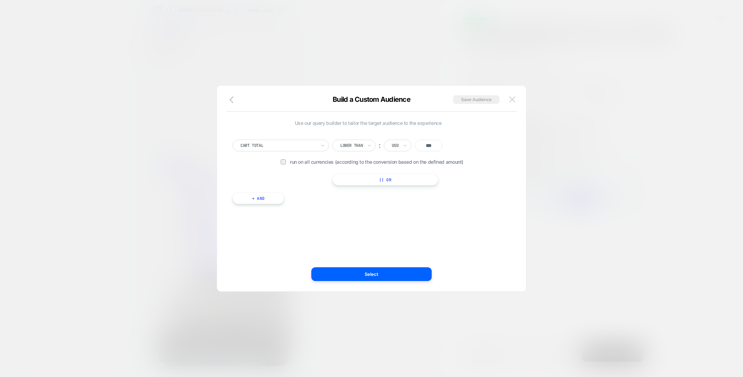
click at [513, 99] on img at bounding box center [512, 99] width 6 height 6
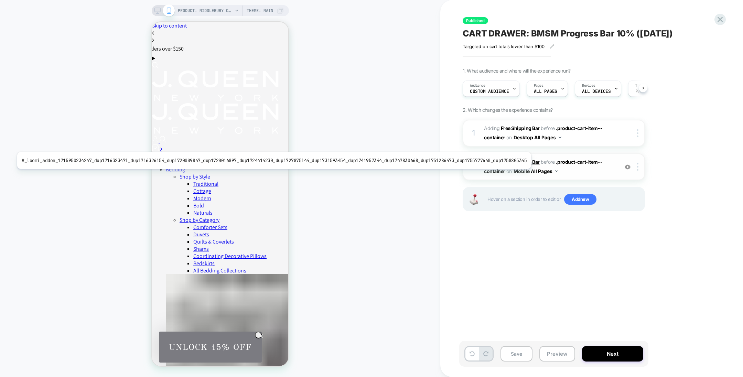
click at [522, 160] on b "Free Shipping Bar" at bounding box center [520, 162] width 39 height 6
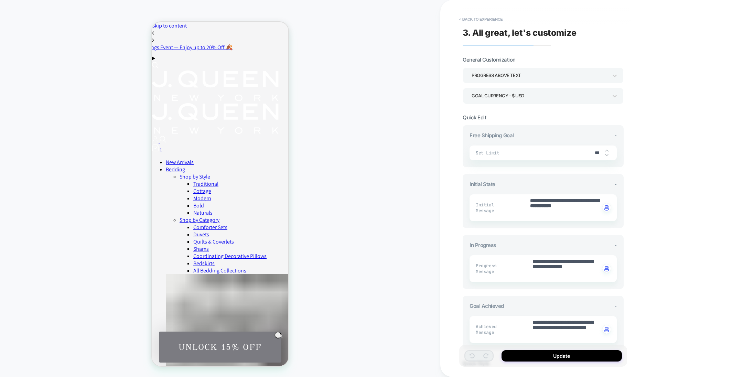
type textarea "*"
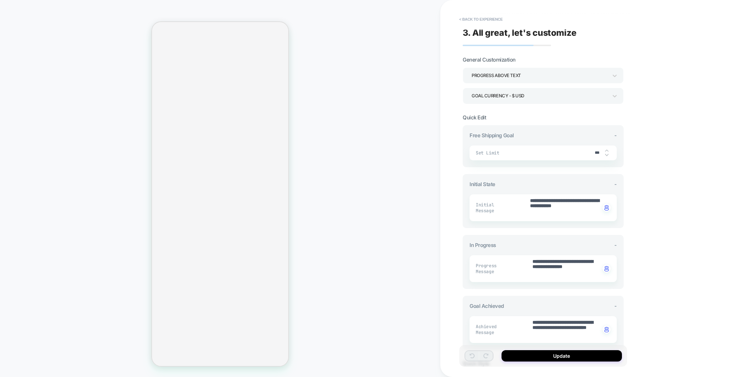
type textarea "*"
click at [482, 18] on button "< Back to experience" at bounding box center [480, 19] width 50 height 11
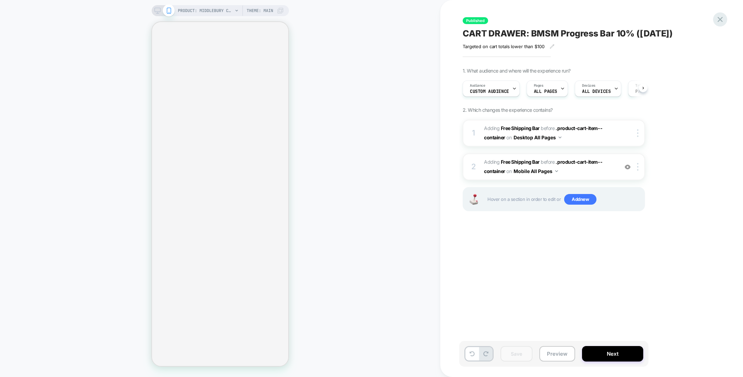
click at [722, 17] on icon at bounding box center [719, 19] width 9 height 9
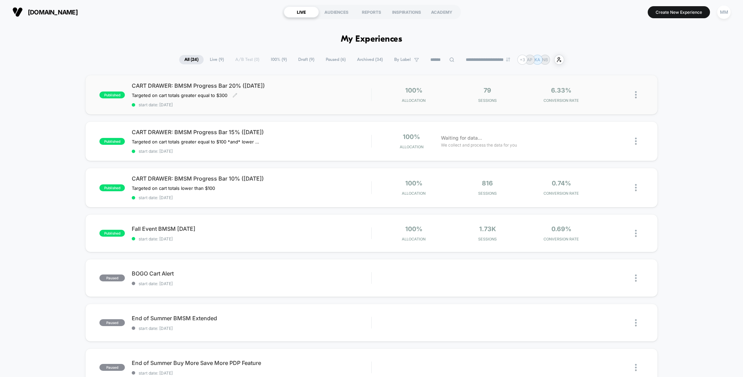
click at [324, 88] on span "CART DRAWER: BMSM Progress Bar 20% ([DATE])" at bounding box center [251, 85] width 239 height 7
click at [255, 94] on div "Targeted on cart totals greater equal to $300 Click to edit experience details …" at bounding box center [215, 95] width 167 height 6
click at [156, 91] on div "CART DRAWER: BMSM Progress Bar 20% ([DATE]) Targeted on cart totals greater equ…" at bounding box center [251, 94] width 239 height 25
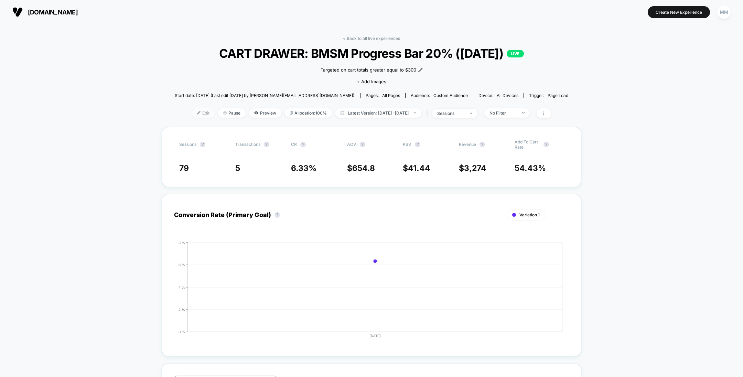
click at [192, 110] on span "Edit" at bounding box center [203, 112] width 23 height 9
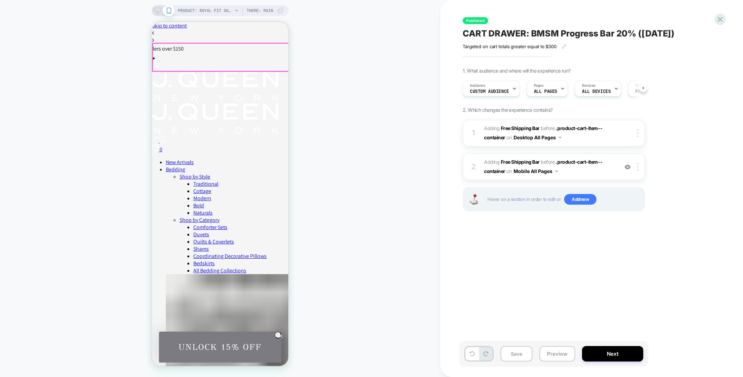
click at [278, 144] on link "0" at bounding box center [220, 148] width 136 height 9
click at [224, 6] on span "PRODUCT: Royal Fit Sheet Set [300tc cotton]" at bounding box center [205, 10] width 55 height 11
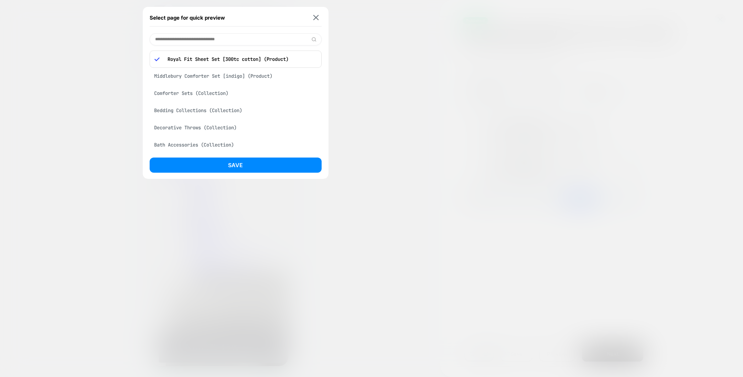
click at [257, 80] on div "Middlebury Comforter Set [indigo] (Product)" at bounding box center [236, 75] width 172 height 13
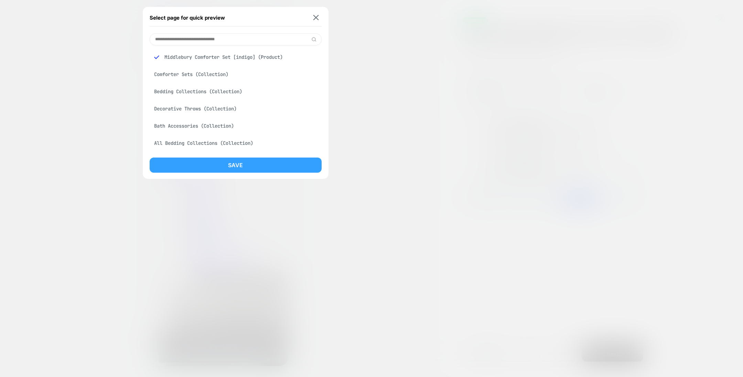
click at [277, 168] on button "Save" at bounding box center [236, 164] width 172 height 15
